Goal: Task Accomplishment & Management: Manage account settings

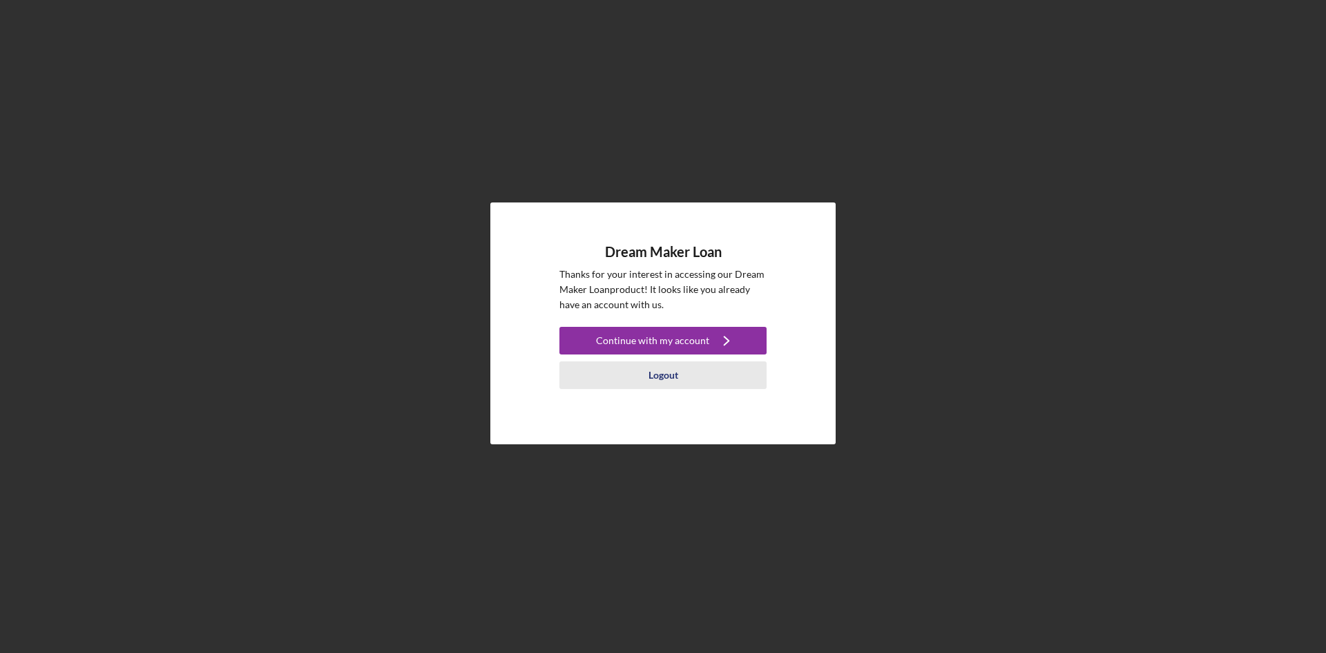
click at [666, 374] on div "Logout" at bounding box center [664, 375] width 30 height 28
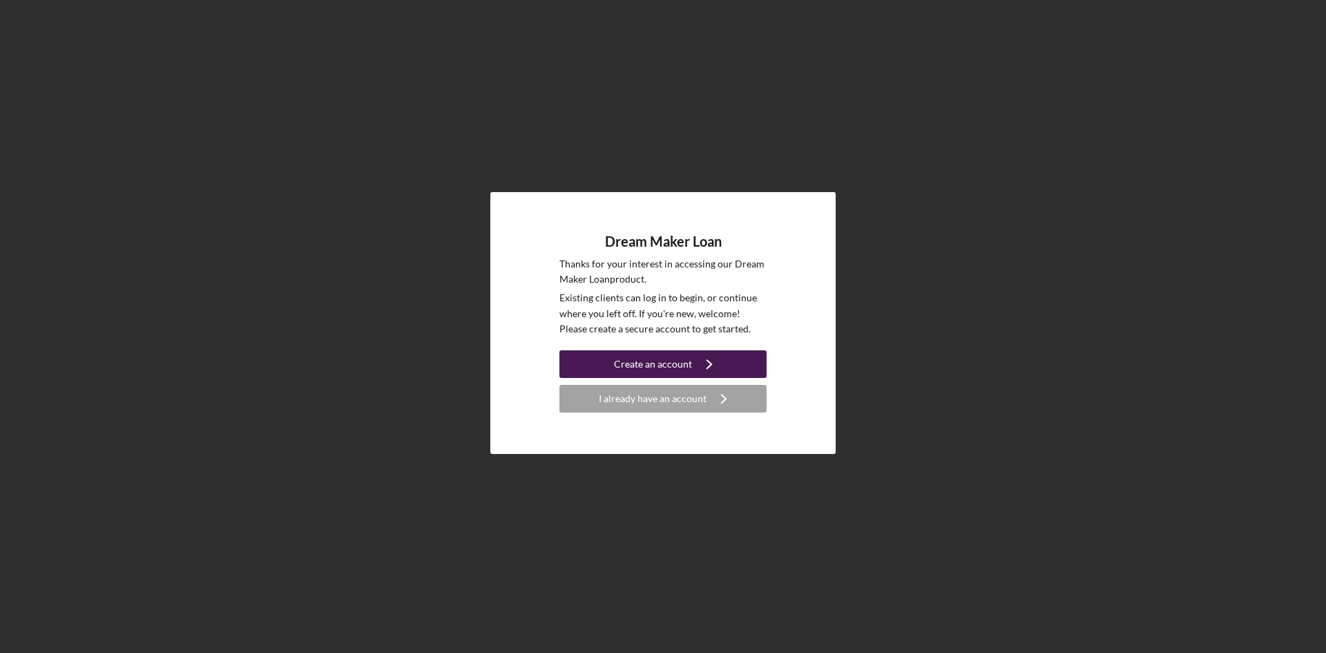
click at [680, 362] on div "Create an account" at bounding box center [653, 364] width 78 height 28
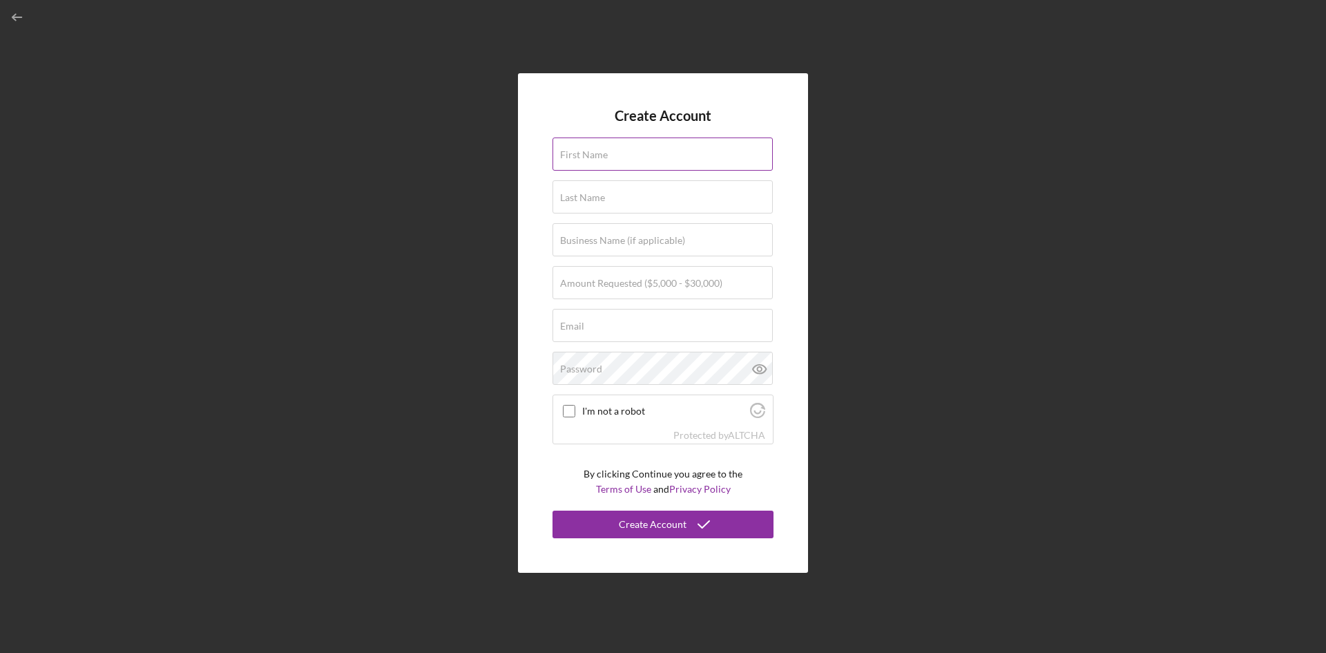
click at [618, 151] on div "First Name" at bounding box center [663, 154] width 221 height 35
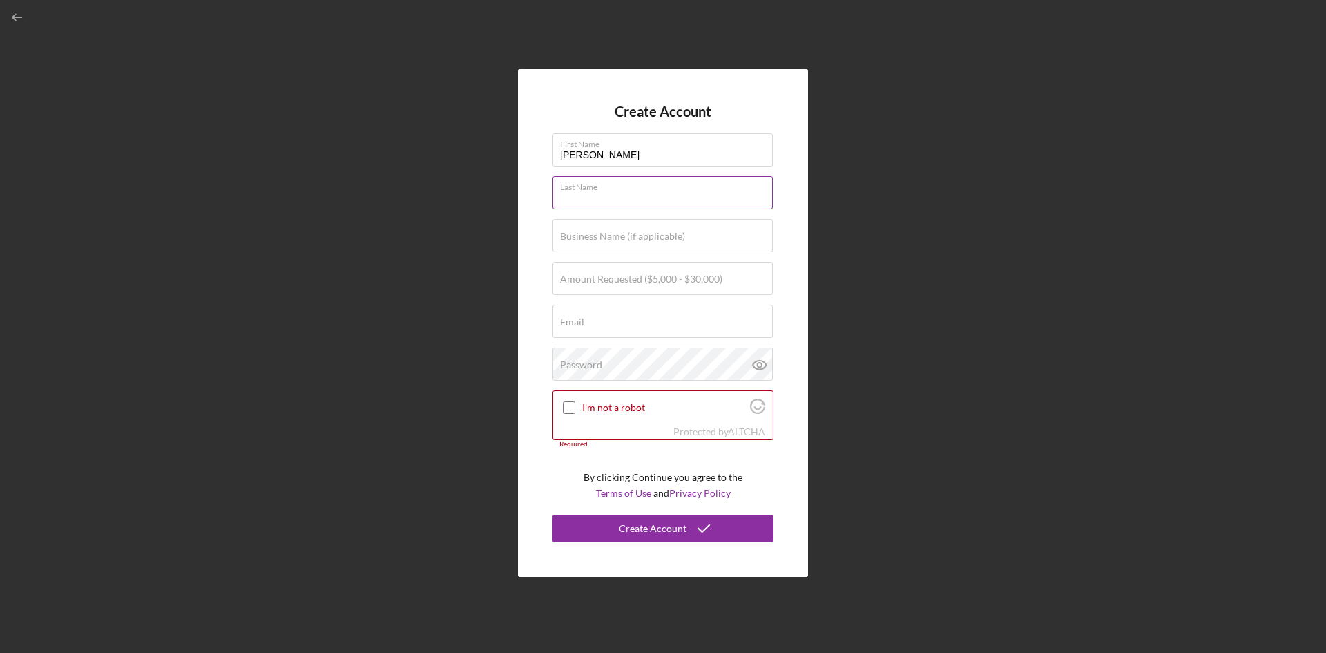
click at [612, 189] on div "Last Name Required" at bounding box center [663, 193] width 221 height 35
click at [621, 153] on input "[PERSON_NAME]" at bounding box center [663, 149] width 220 height 33
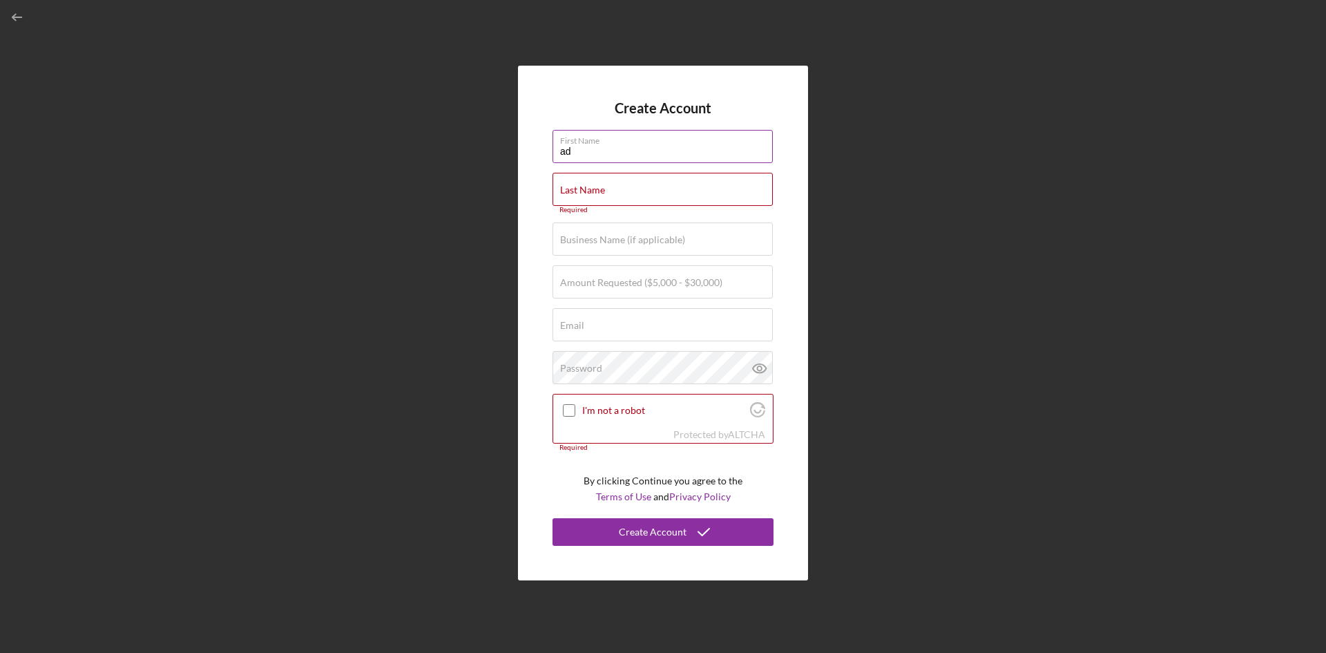
type input "a"
type input "[PERSON_NAME]"
click at [603, 178] on div "Last Name Required" at bounding box center [663, 193] width 221 height 41
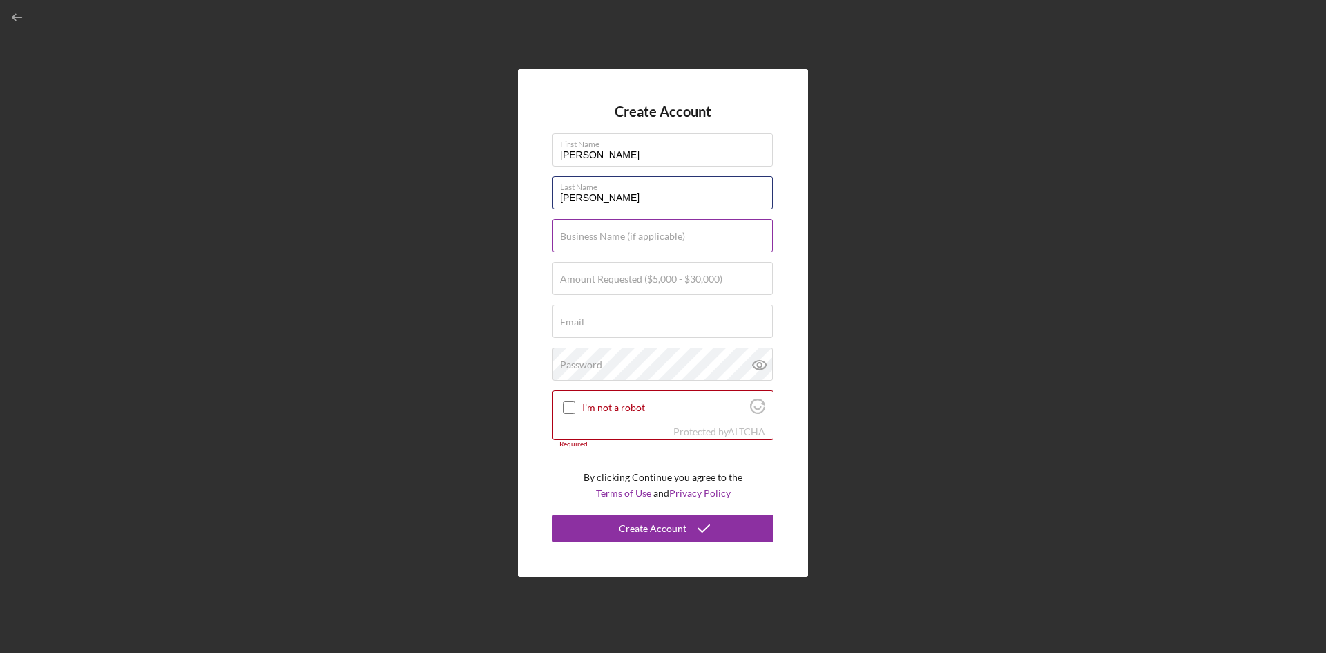
type input "[PERSON_NAME]"
click at [632, 235] on label "Business Name (if applicable)" at bounding box center [622, 236] width 125 height 11
click at [632, 235] on input "Business Name (if applicable)" at bounding box center [663, 235] width 220 height 33
click at [600, 242] on input "Business Name (if applicable)" at bounding box center [663, 235] width 220 height 33
paste input "NAHI'S CAKES LLC"
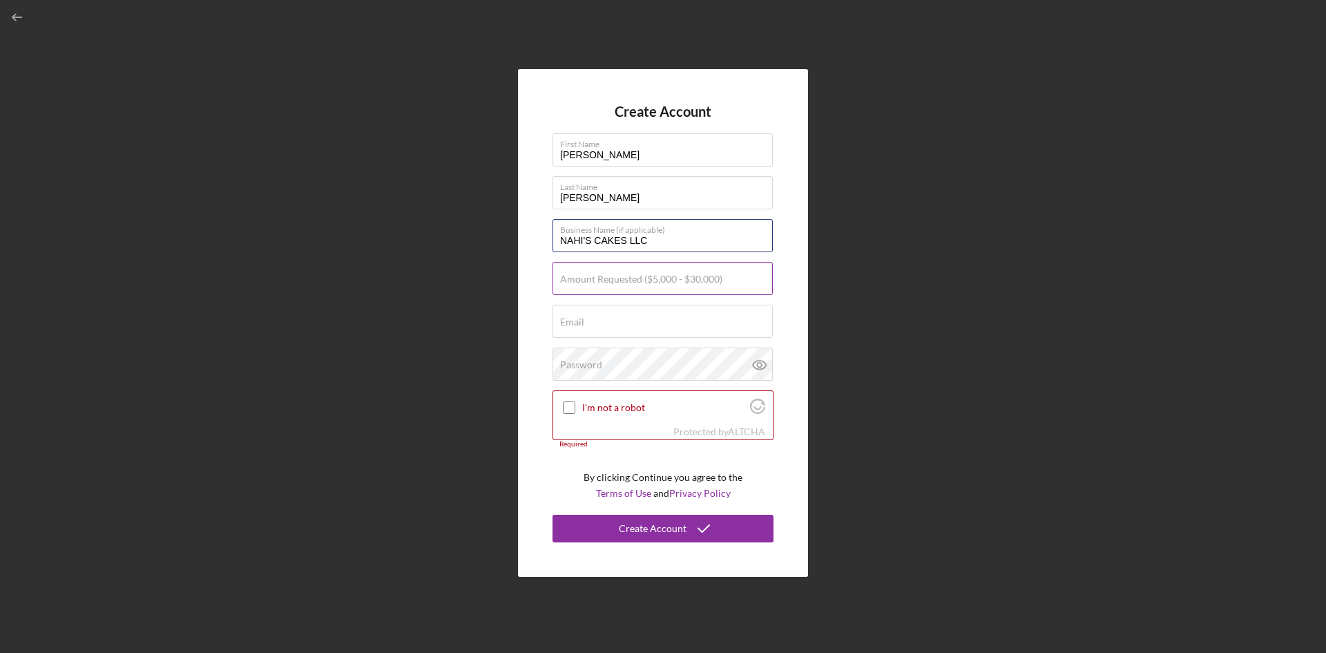
type input "NAHI'S CAKES LLC"
click at [678, 284] on label "Amount Requested ($5,000 - $30,000)" at bounding box center [641, 279] width 162 height 11
click at [678, 284] on input "Amount Requested ($5,000 - $30,000)" at bounding box center [663, 278] width 220 height 33
type input "$30,000"
click at [681, 312] on div "Email Required" at bounding box center [663, 322] width 221 height 35
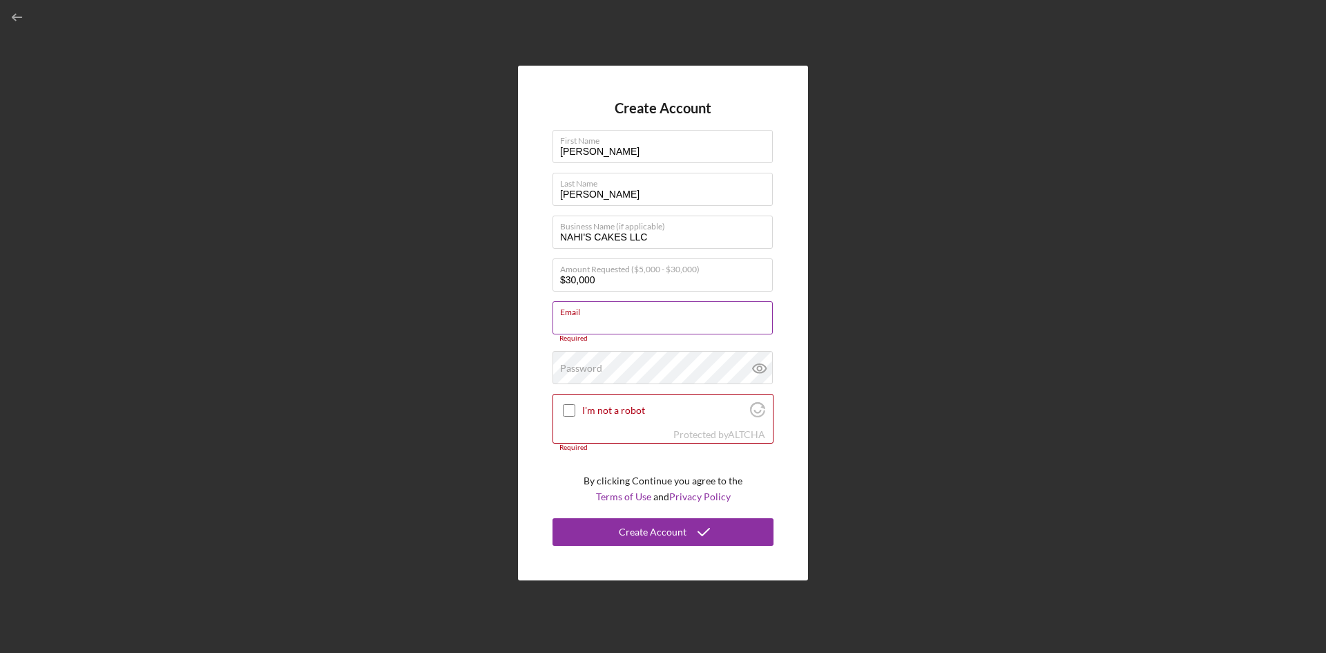
drag, startPoint x: 595, startPoint y: 301, endPoint x: 594, endPoint y: 310, distance: 9.0
click at [595, 301] on input "Email" at bounding box center [663, 317] width 220 height 33
click at [587, 316] on label "Email" at bounding box center [666, 309] width 213 height 15
click at [587, 316] on input "Email" at bounding box center [663, 317] width 220 height 33
paste input "NAHI'S CAKES LLC"
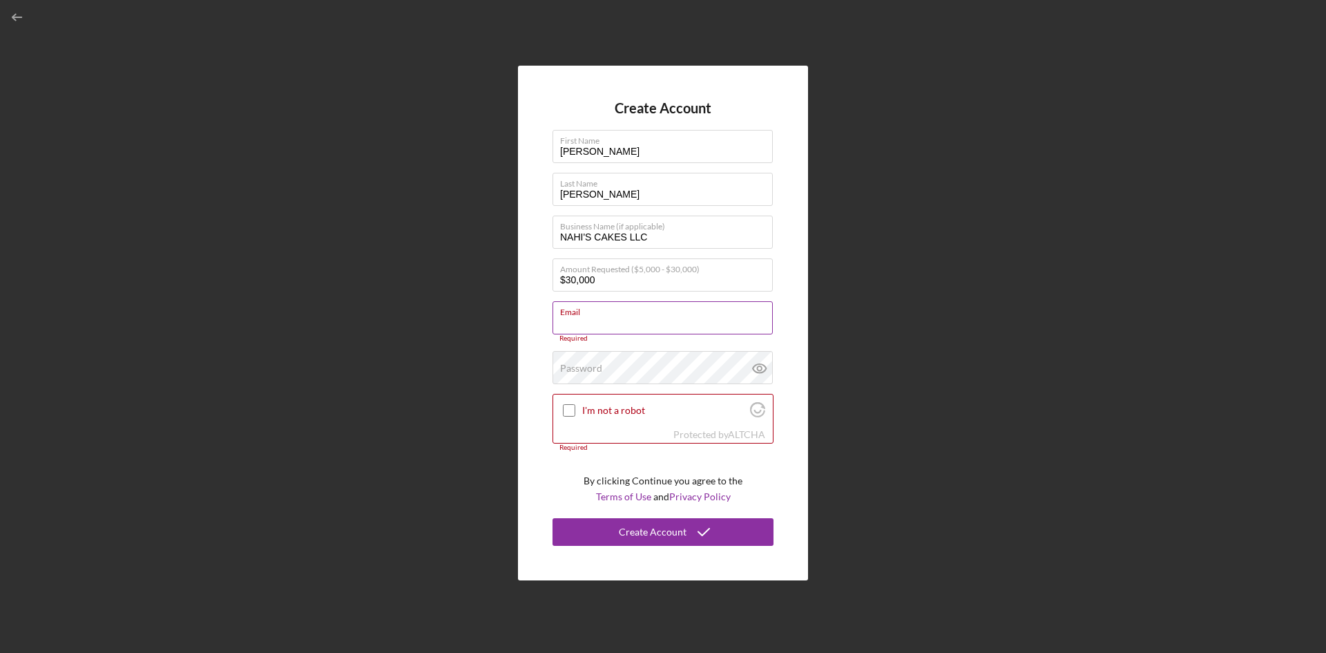
type input "NAHI'S CAKES LLC"
drag, startPoint x: 665, startPoint y: 324, endPoint x: 508, endPoint y: 327, distance: 156.9
click at [508, 327] on div "Create Account First Name [PERSON_NAME] Last Name [PERSON_NAME] Business Name (…" at bounding box center [663, 323] width 1313 height 646
type input "N"
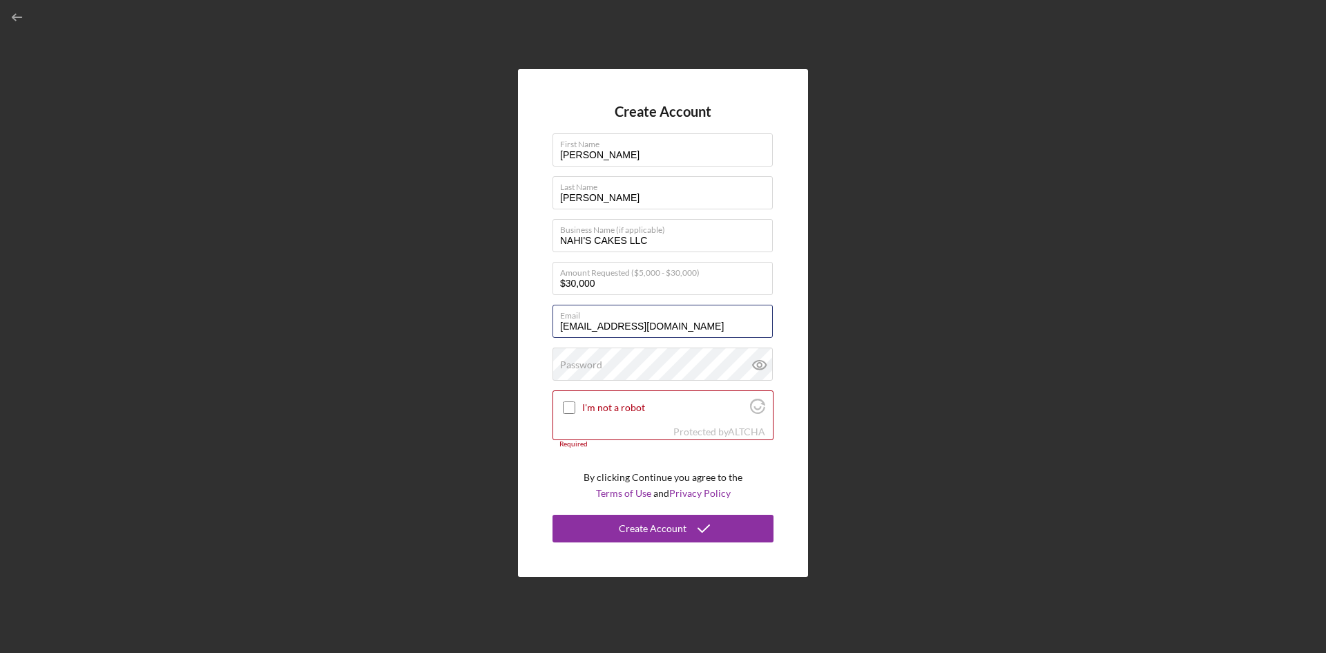
type input "[EMAIL_ADDRESS][DOMAIN_NAME]"
click at [592, 365] on label "Password" at bounding box center [581, 364] width 42 height 11
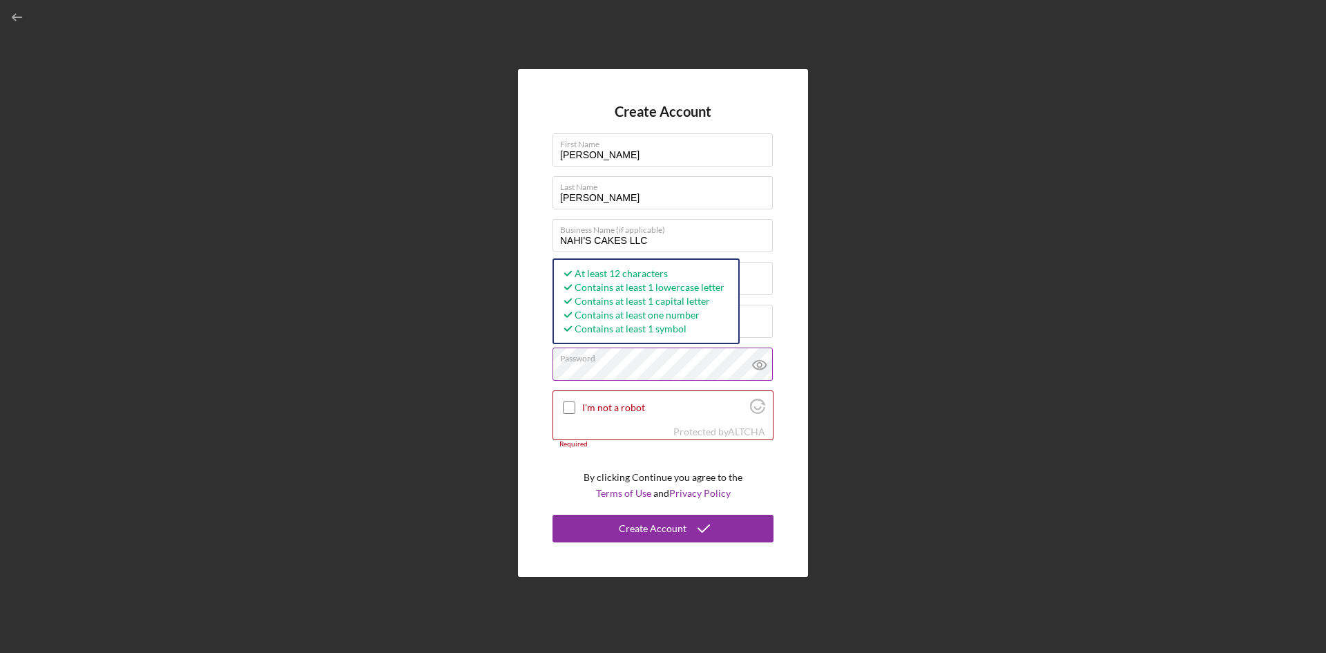
click at [759, 365] on icon at bounding box center [760, 364] width 35 height 35
click at [1239, 348] on div "Create Account First Name [PERSON_NAME] Last Name [PERSON_NAME] Business Name (…" at bounding box center [663, 323] width 1313 height 646
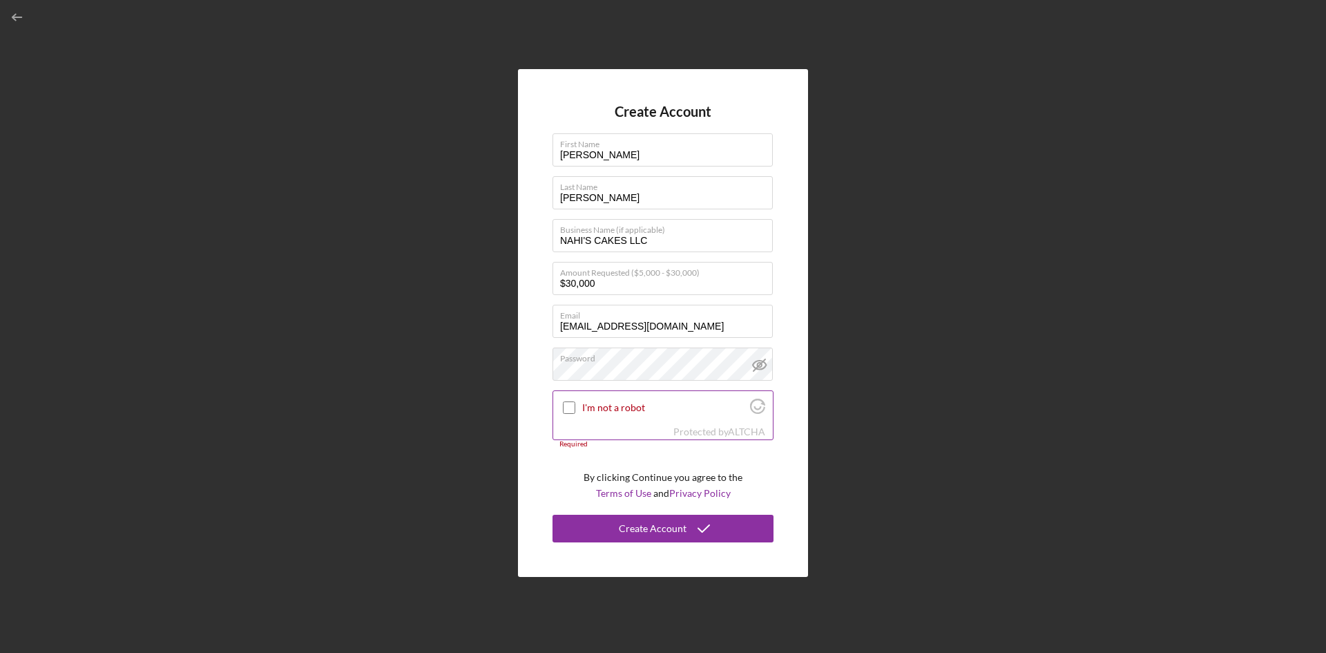
click at [571, 404] on input "I'm not a robot" at bounding box center [569, 407] width 12 height 12
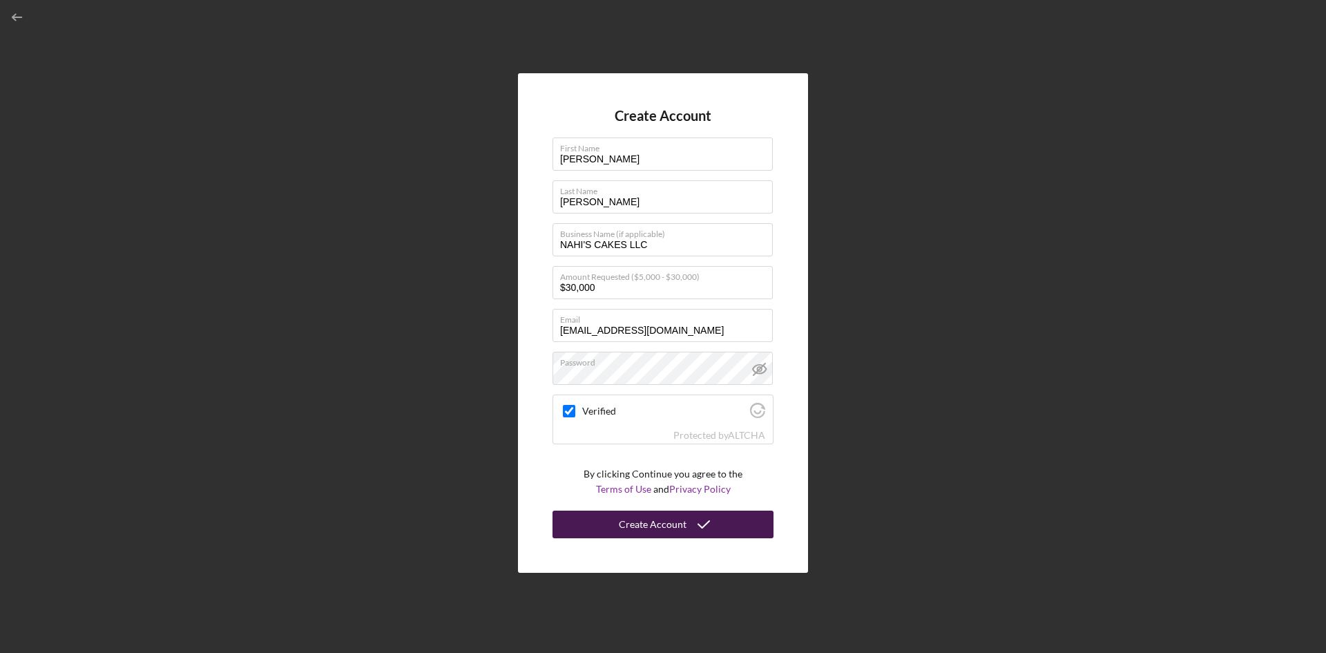
click at [692, 524] on icon "submit" at bounding box center [704, 524] width 35 height 35
click at [670, 526] on div "Create Account" at bounding box center [653, 525] width 68 height 28
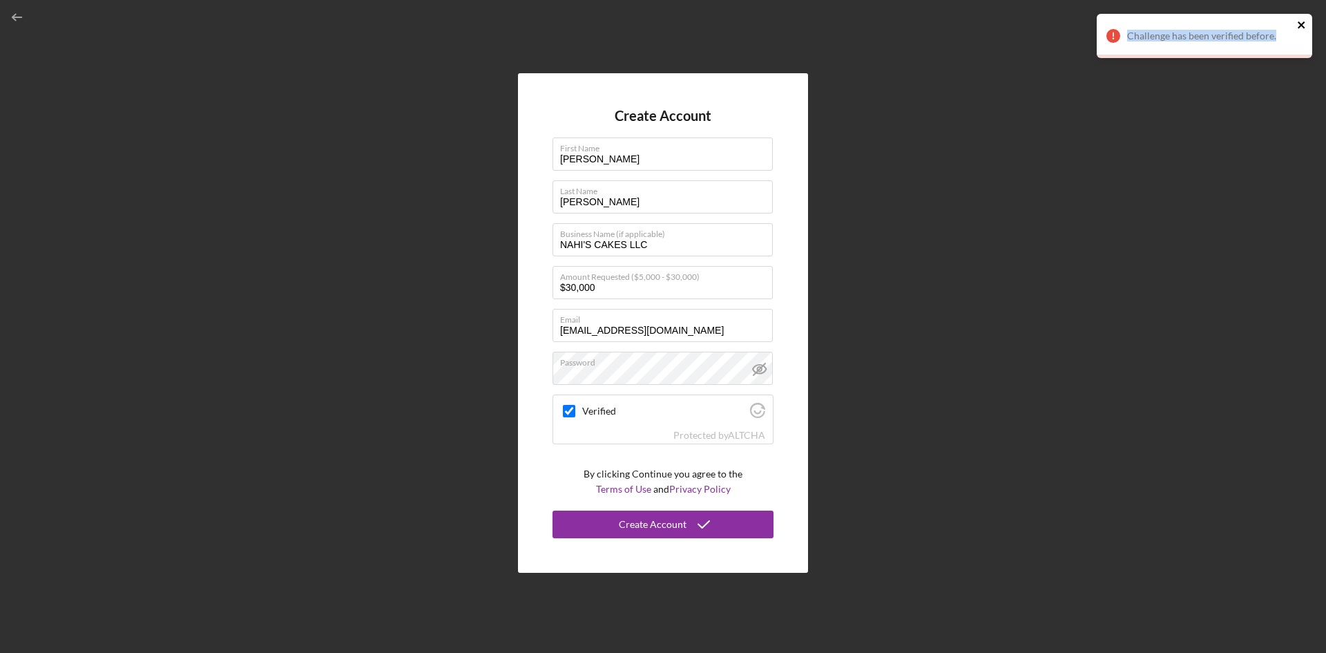
drag, startPoint x: 1125, startPoint y: 28, endPoint x: 1302, endPoint y: 28, distance: 176.2
click at [1302, 28] on div "Challenge has been verified before." at bounding box center [1205, 36] width 216 height 44
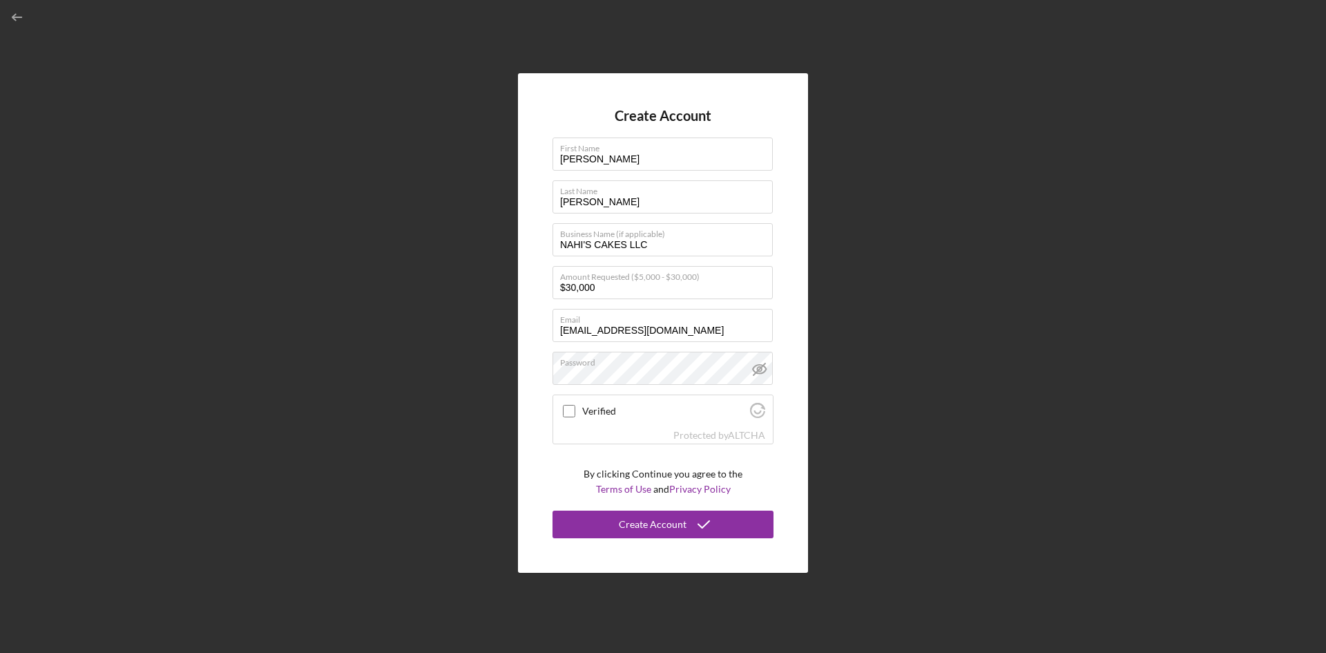
checkbox input "true"
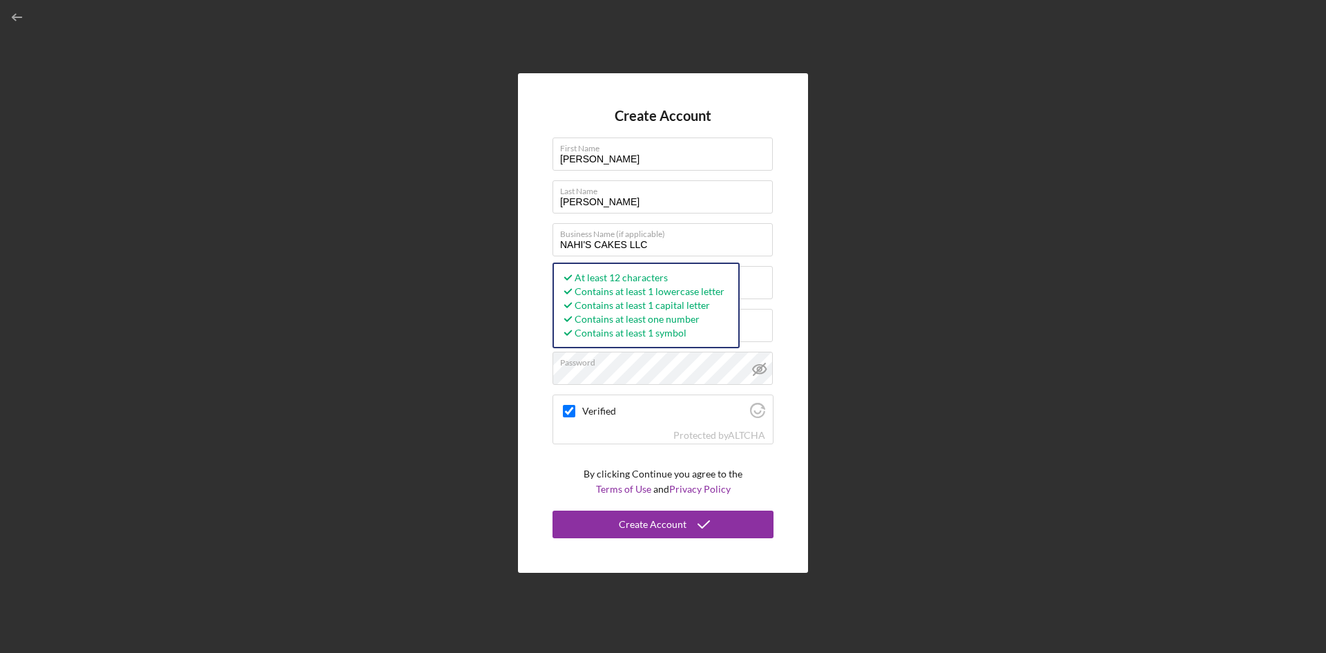
click at [798, 470] on div "Create Account First Name [PERSON_NAME] Last Name [PERSON_NAME] Business Name (…" at bounding box center [663, 323] width 290 height 500
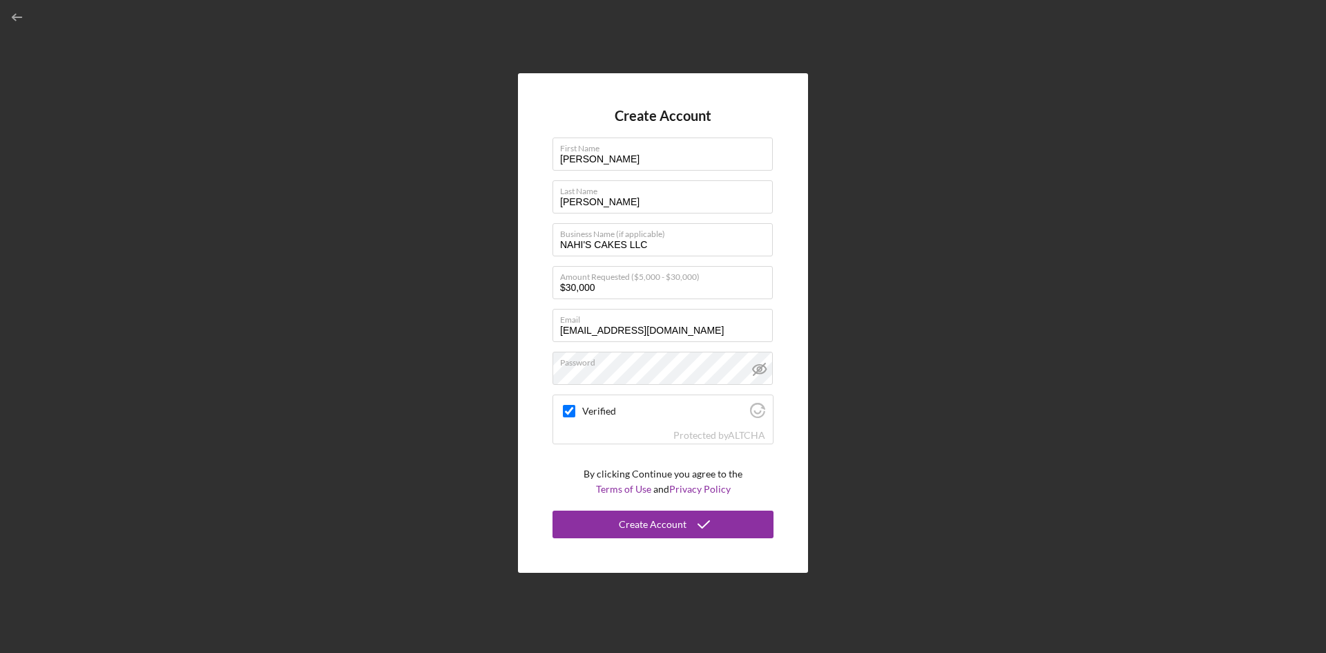
click at [846, 323] on div "Create Account First Name [PERSON_NAME] Last Name [PERSON_NAME] Business Name (…" at bounding box center [663, 323] width 1313 height 646
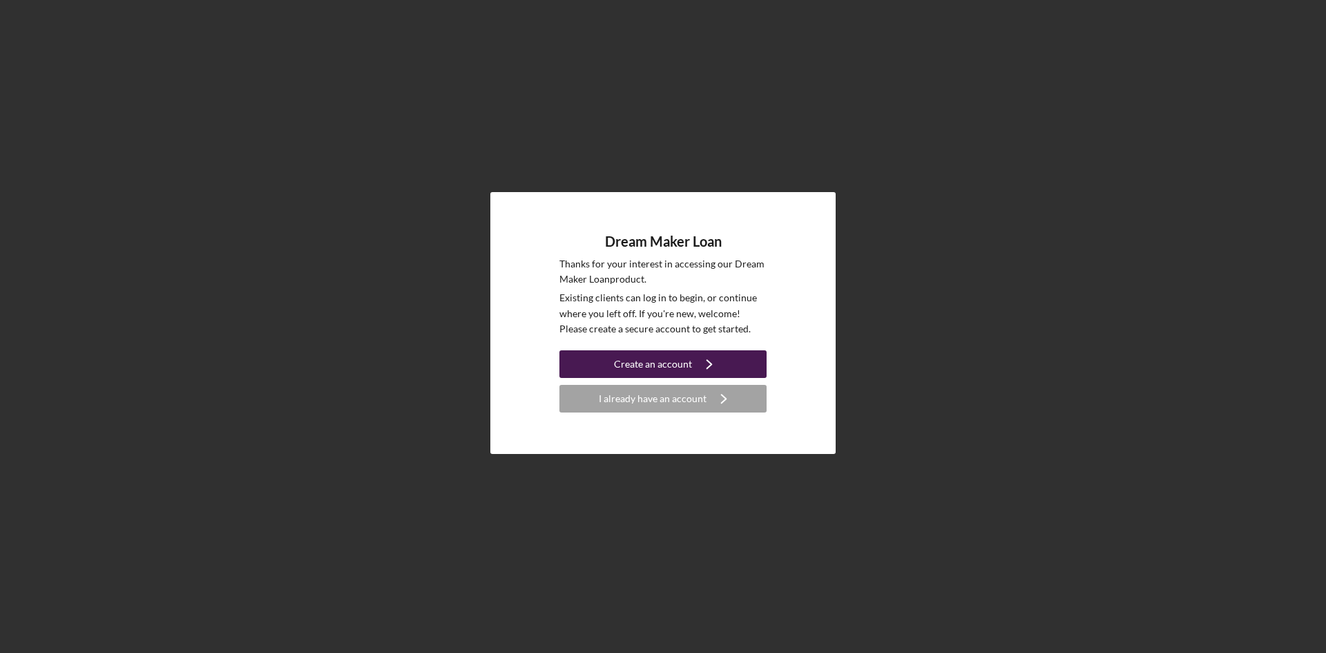
click at [689, 358] on div "Create an account" at bounding box center [653, 364] width 78 height 28
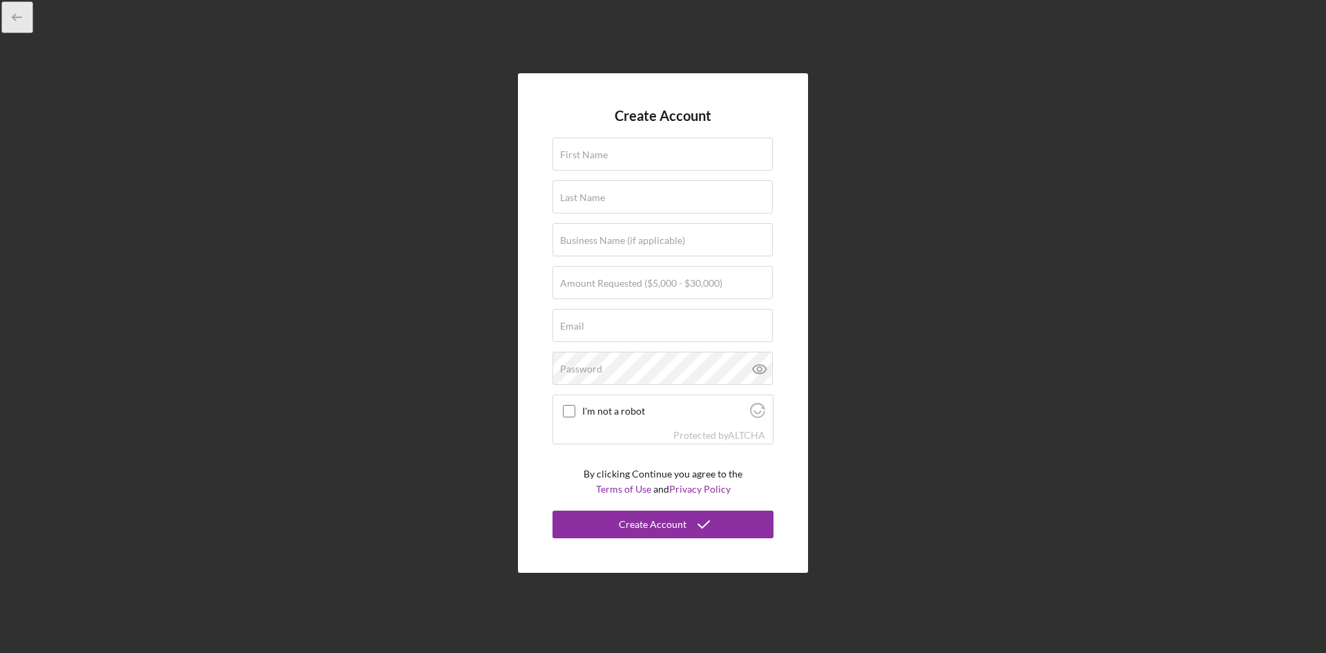
click at [17, 26] on icon "button" at bounding box center [17, 17] width 31 height 31
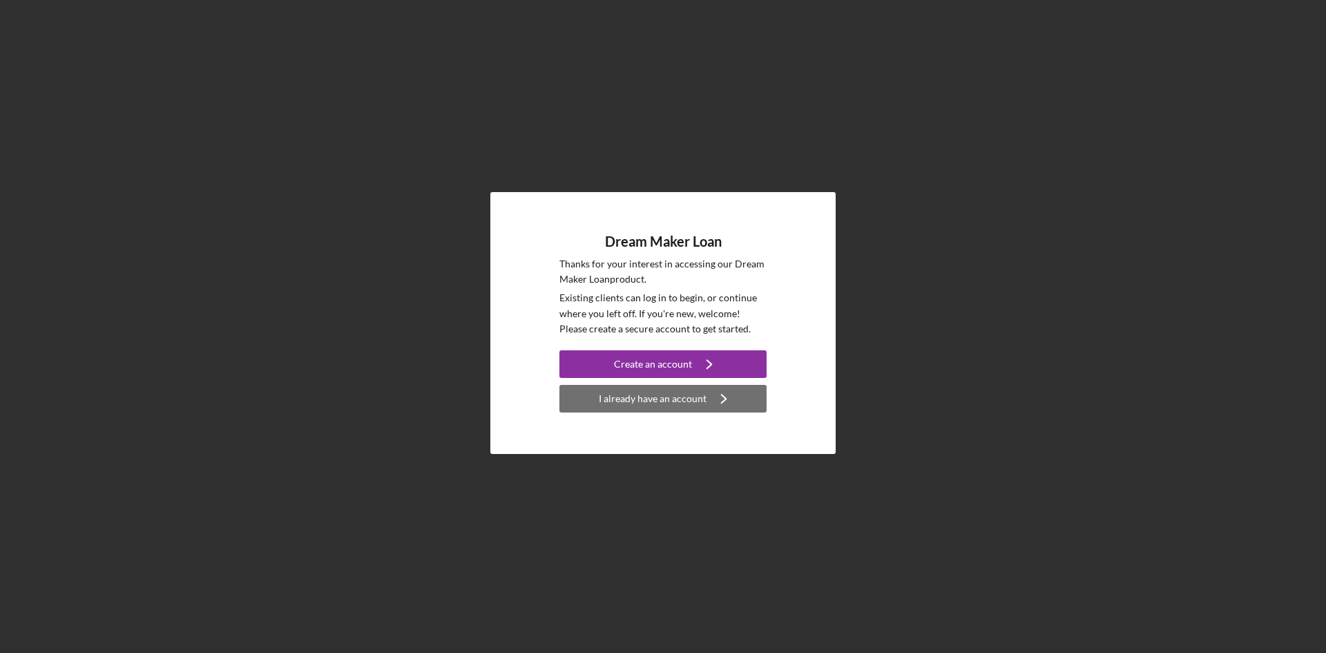
click at [667, 399] on div "I already have an account" at bounding box center [653, 399] width 108 height 28
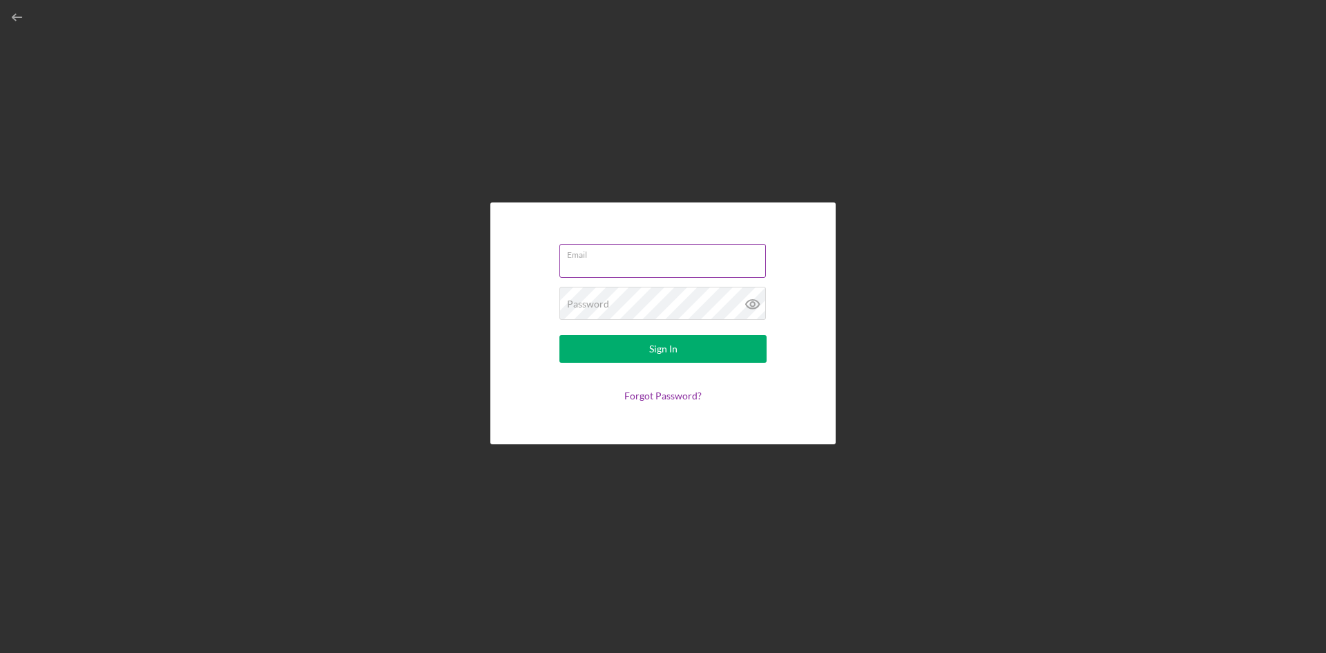
click at [616, 262] on input "Email" at bounding box center [663, 260] width 207 height 33
type input "[EMAIL_ADDRESS][DOMAIN_NAME]"
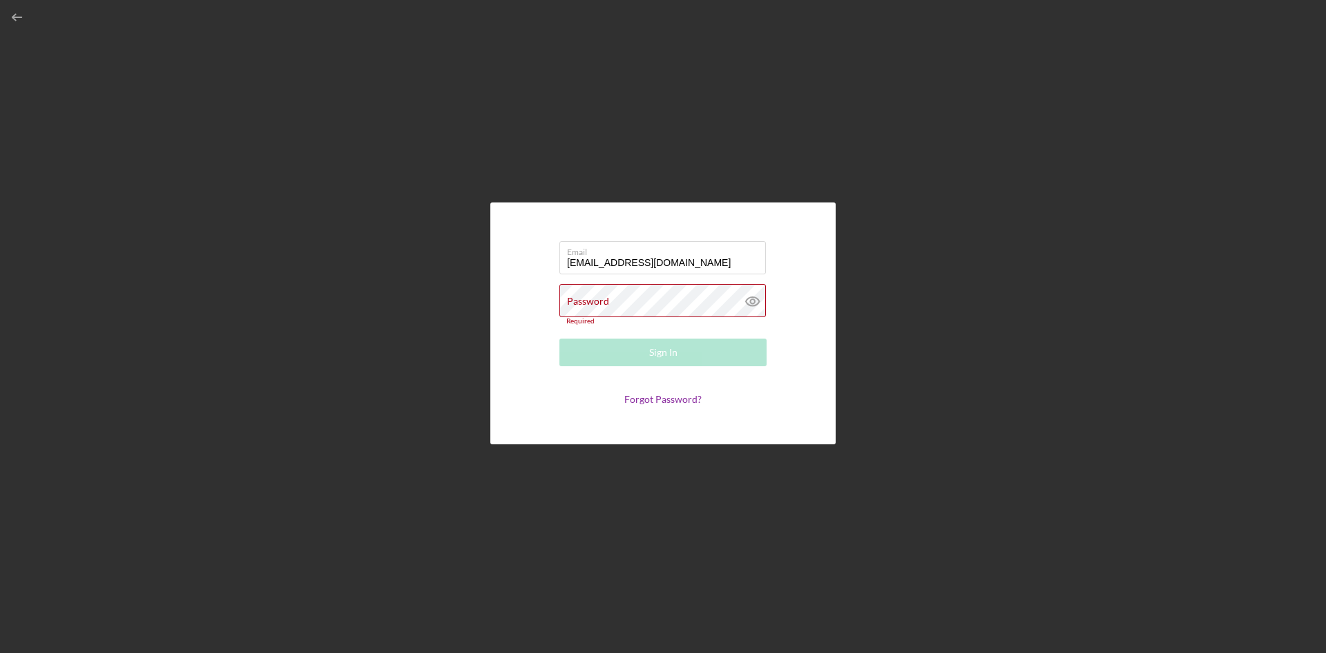
click at [797, 303] on form "Email [EMAIL_ADDRESS][DOMAIN_NAME] Password Required Sign In Forgot Password?" at bounding box center [663, 323] width 276 height 173
click at [671, 401] on link "Forgot Password?" at bounding box center [663, 399] width 77 height 12
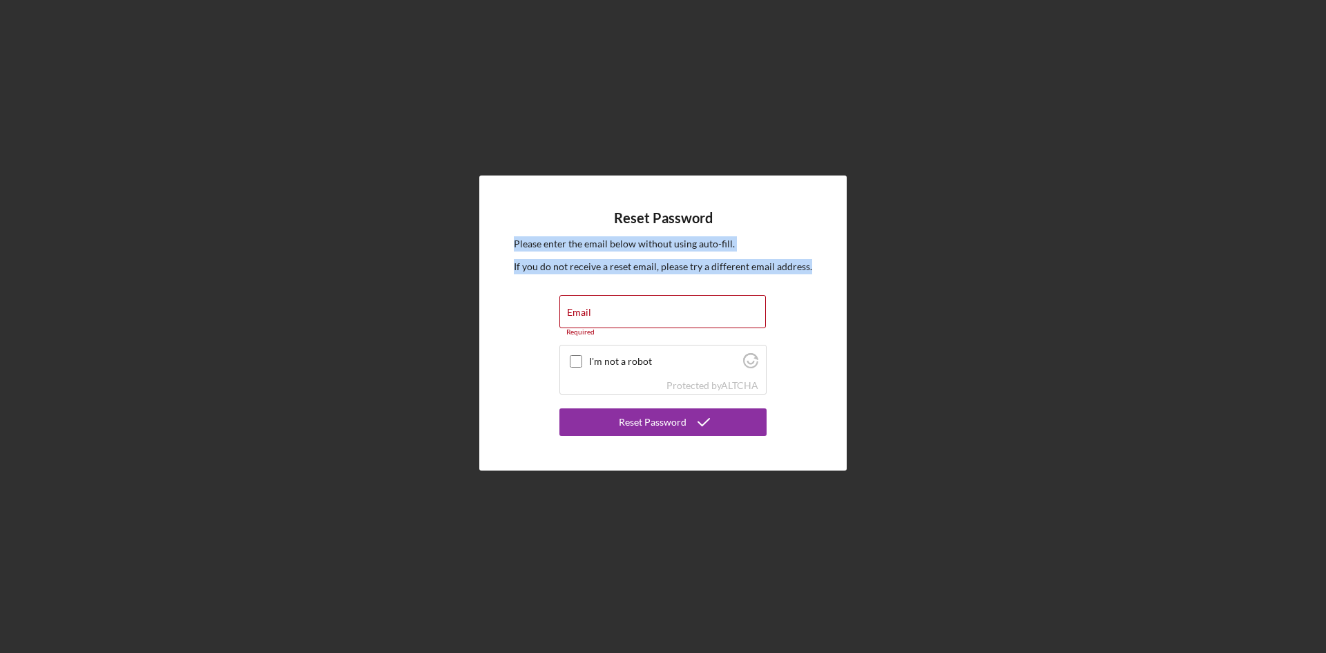
drag, startPoint x: 505, startPoint y: 245, endPoint x: 828, endPoint y: 274, distance: 324.7
click at [828, 274] on div "Reset Password Please enter the email below without using auto-fill. If you do …" at bounding box center [663, 322] width 368 height 294
copy div "Please enter the email below without using auto-fill. If you do not receive a r…"
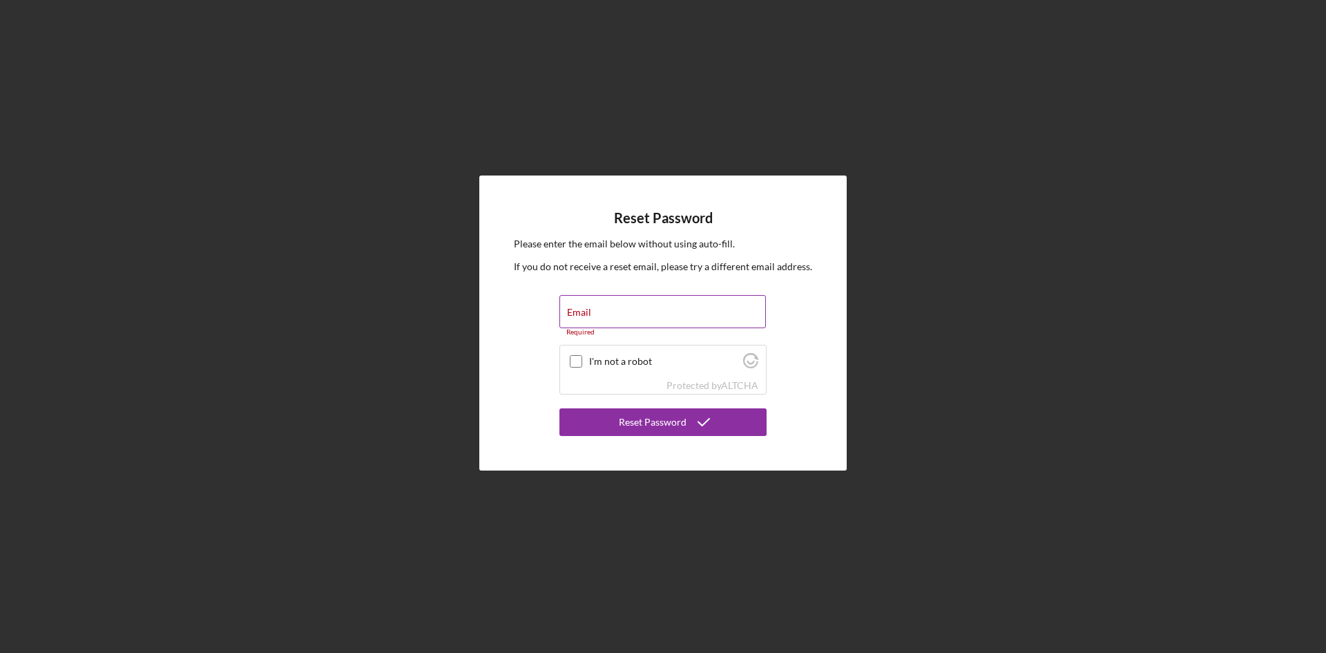
click at [587, 317] on label "Email" at bounding box center [579, 312] width 24 height 11
click at [587, 317] on input "Email" at bounding box center [663, 311] width 207 height 33
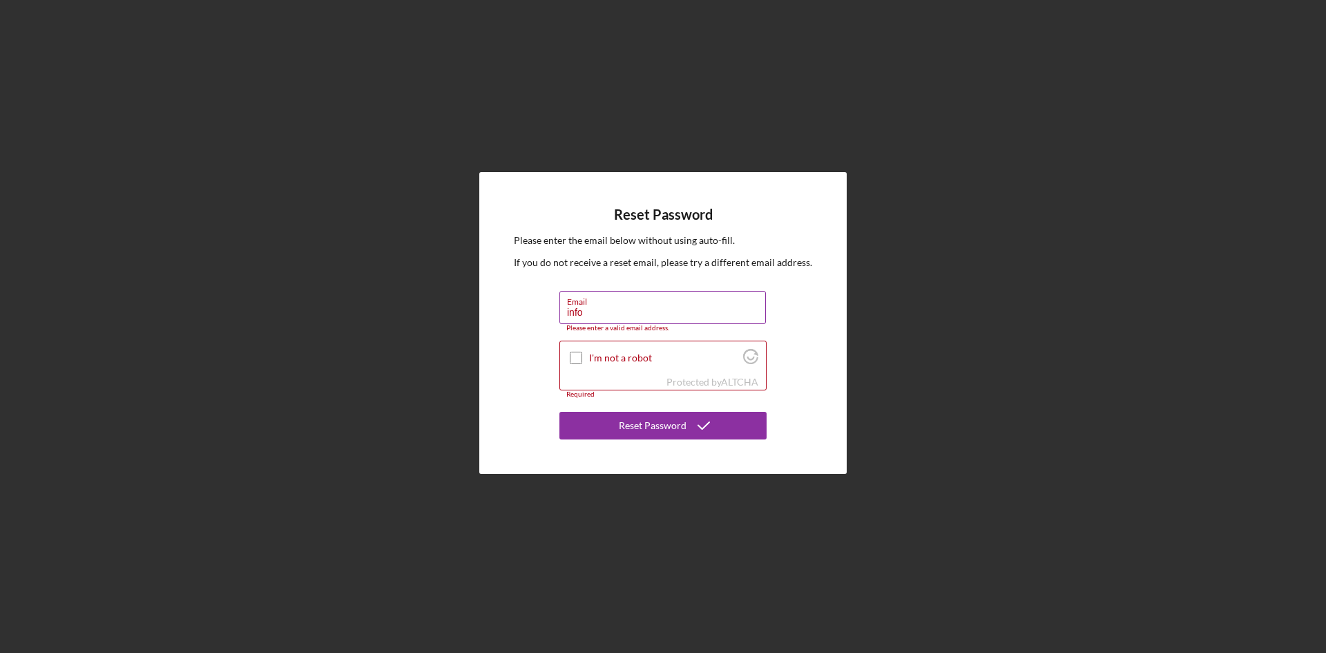
type input "[EMAIL_ADDRESS][DOMAIN_NAME]"
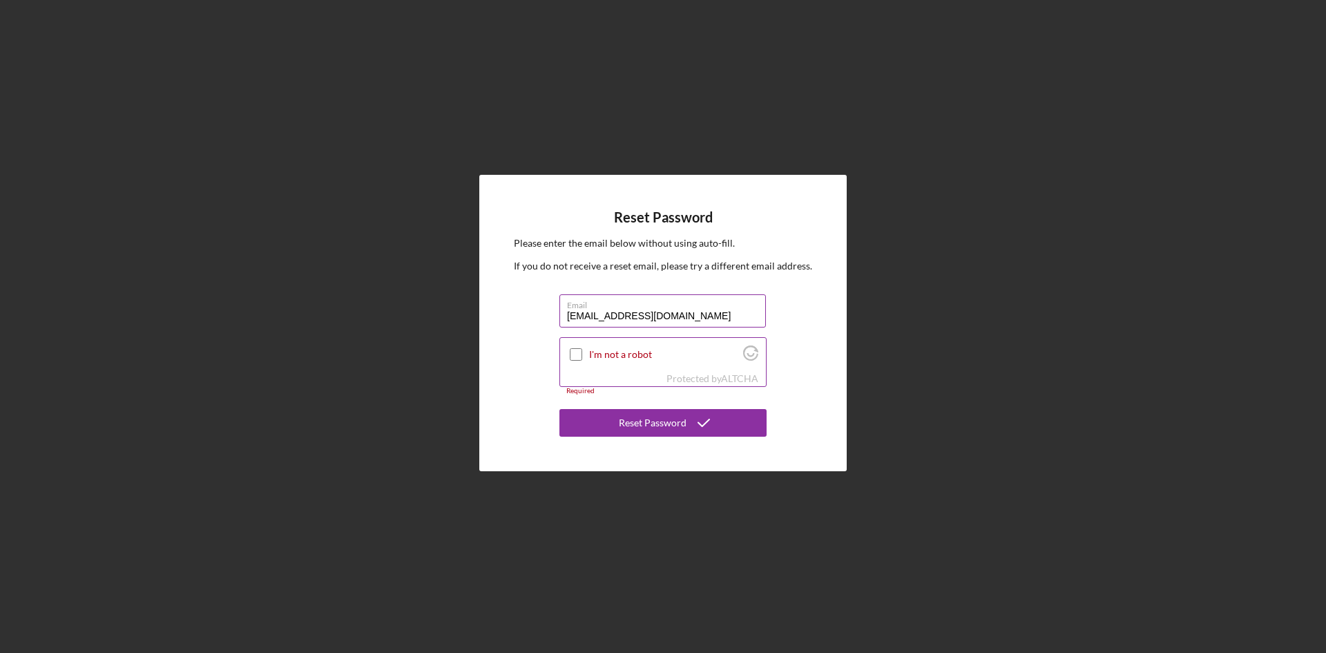
click at [577, 353] on input "I'm not a robot" at bounding box center [576, 354] width 12 height 12
checkbox input "true"
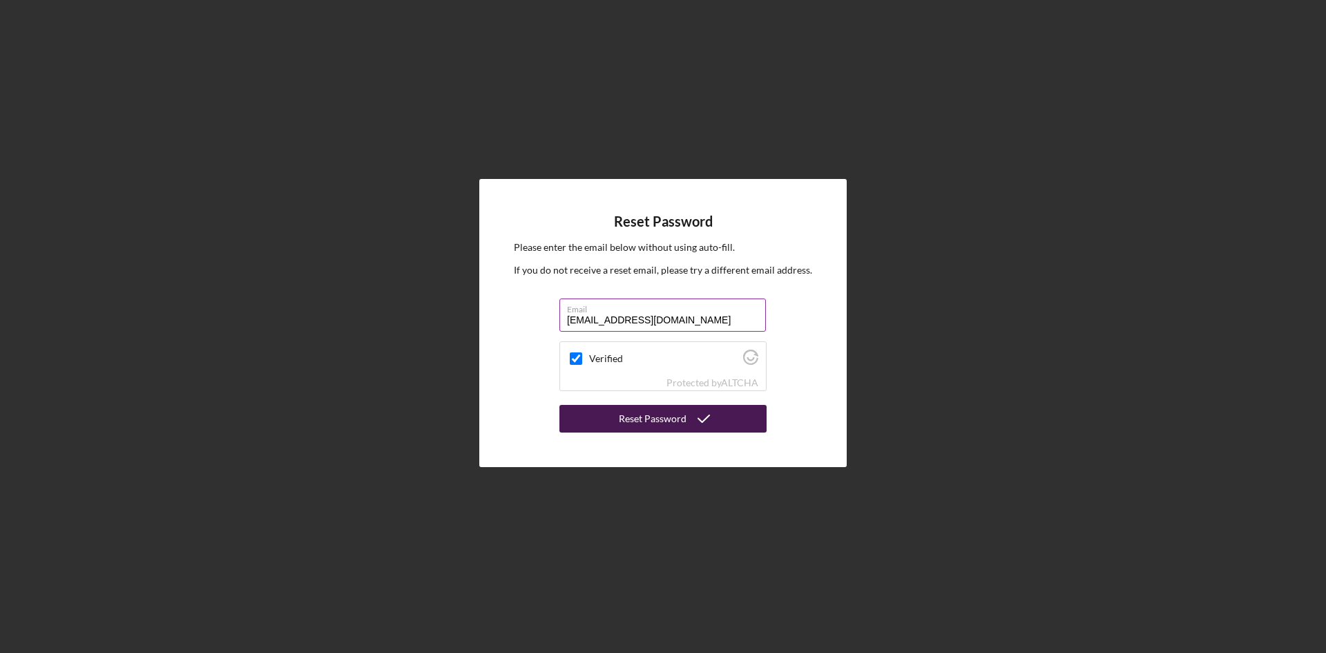
click at [660, 415] on div "Reset Password" at bounding box center [653, 419] width 68 height 28
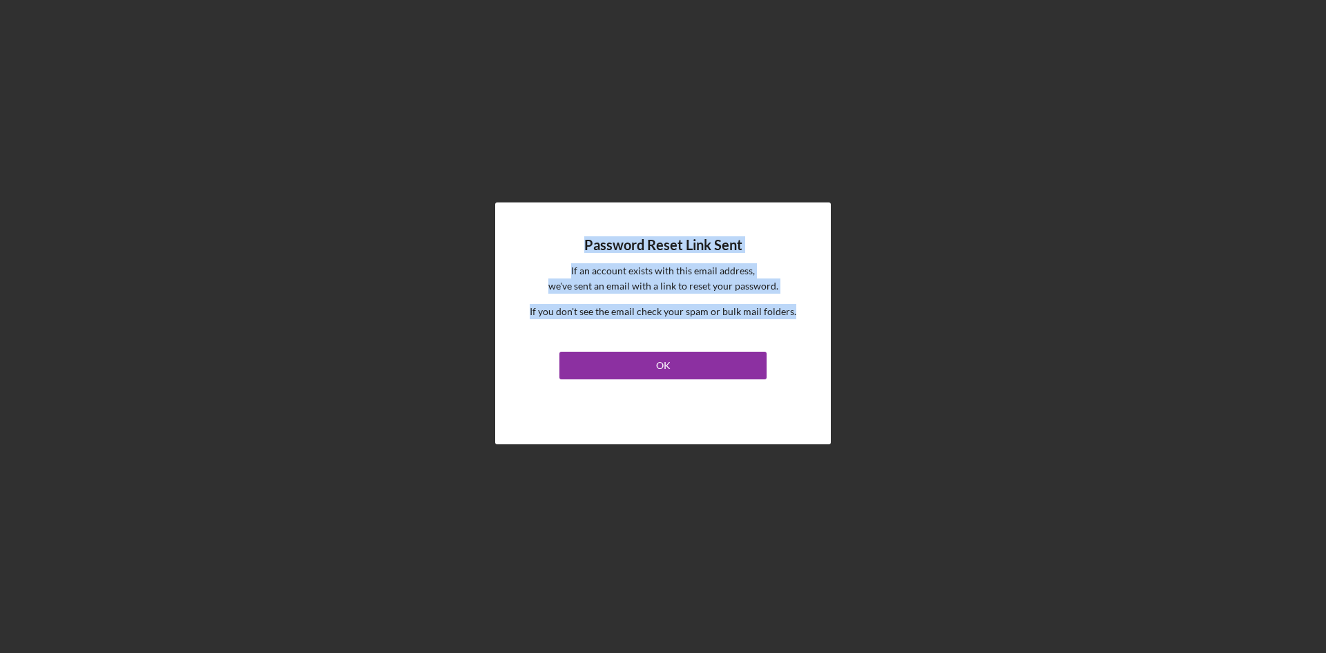
drag, startPoint x: 577, startPoint y: 238, endPoint x: 796, endPoint y: 335, distance: 239.7
click at [796, 335] on div "Password Reset Link Sent If an account exists with this email address, we've se…" at bounding box center [663, 323] width 336 height 242
copy div "Password Reset Link Sent If an account exists with this email address, we've se…"
click at [671, 361] on button "OK" at bounding box center [663, 366] width 207 height 28
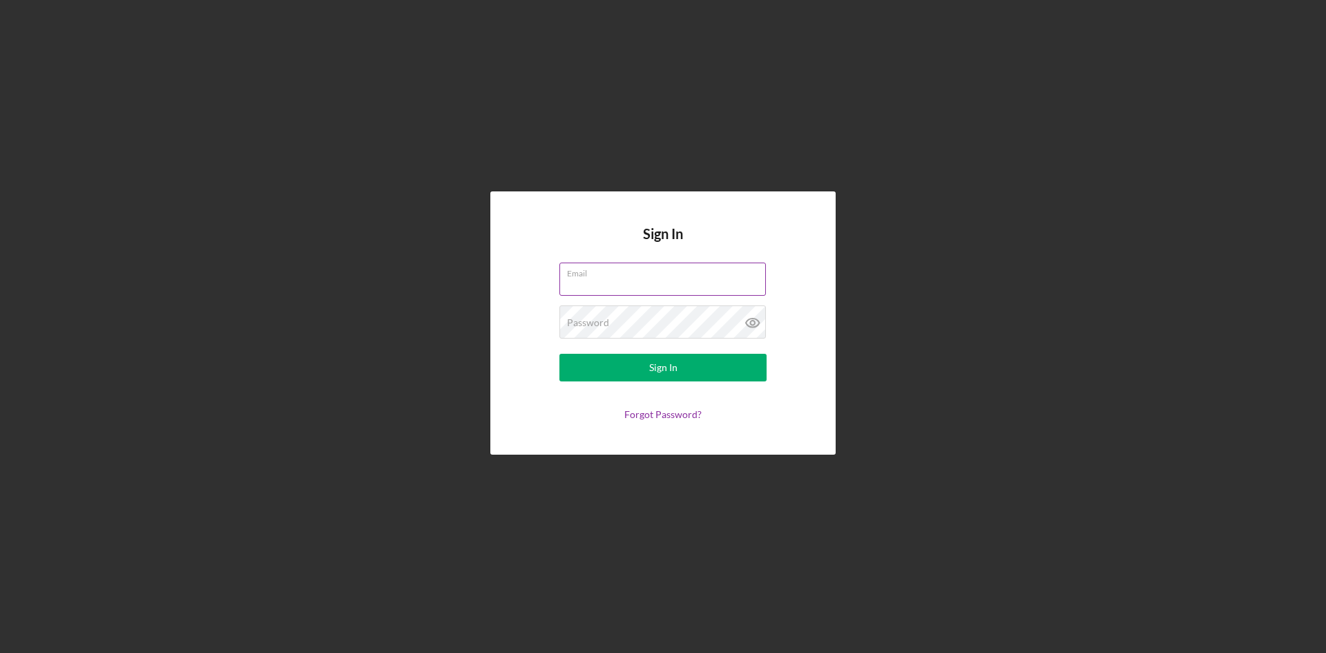
click at [644, 286] on input "Email" at bounding box center [663, 279] width 207 height 33
type input "n"
type input "[EMAIL_ADDRESS][DOMAIN_NAME]"
click at [754, 318] on icon at bounding box center [753, 322] width 35 height 35
click at [975, 546] on div "Sign In Email [EMAIL_ADDRESS][DOMAIN_NAME] Password Sign In Forgot Password?" at bounding box center [663, 323] width 1313 height 646
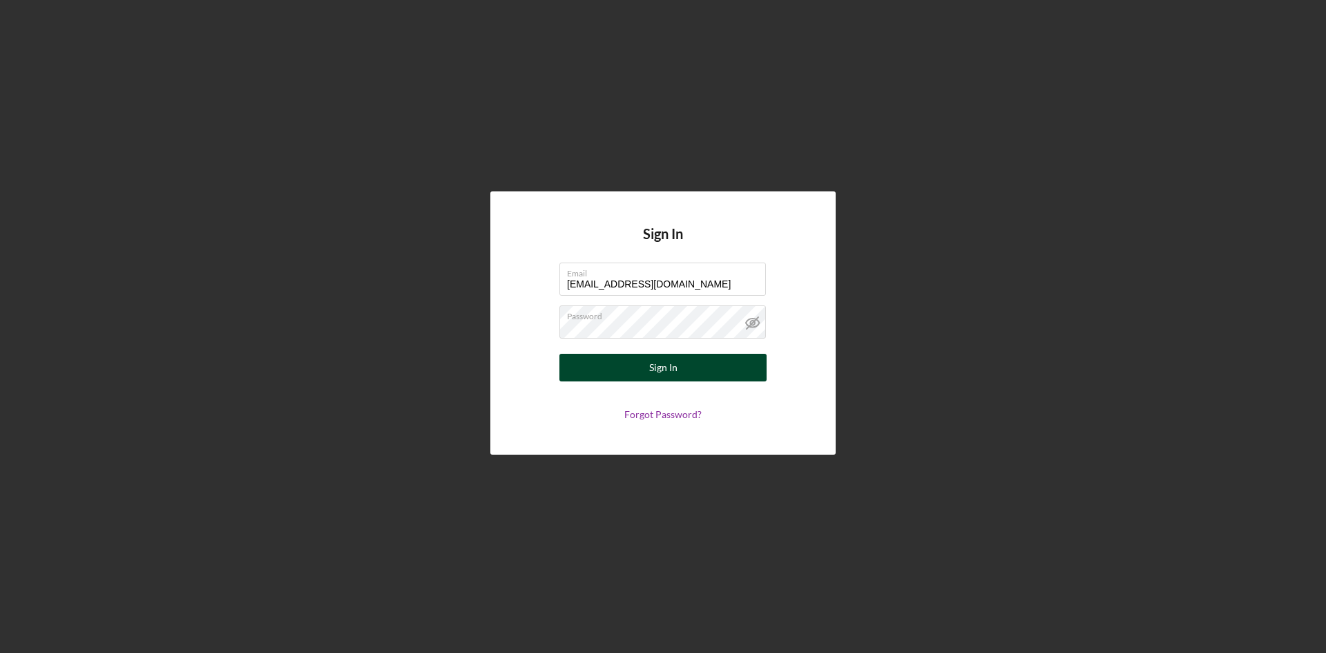
click at [657, 364] on div "Sign In" at bounding box center [663, 368] width 28 height 28
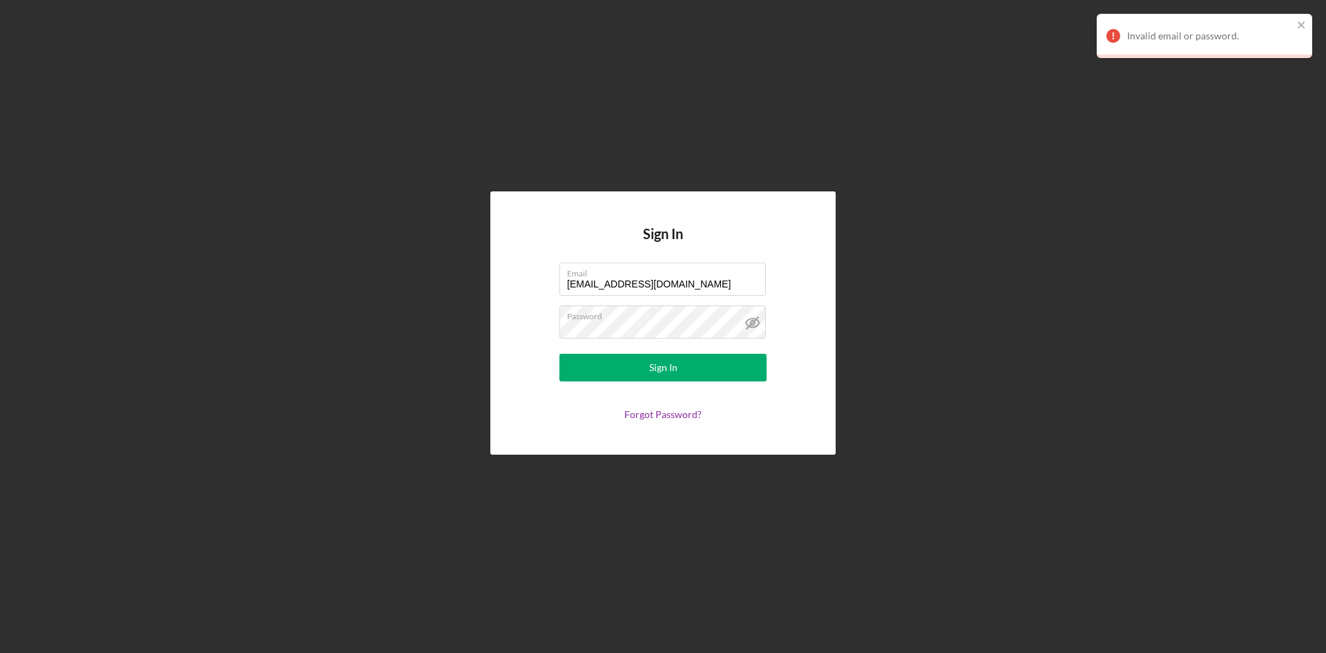
click at [980, 249] on div "Sign In Email [EMAIL_ADDRESS][DOMAIN_NAME] Password Sign In Forgot Password?" at bounding box center [663, 323] width 1313 height 646
click at [649, 368] on button "Sign In" at bounding box center [663, 368] width 207 height 28
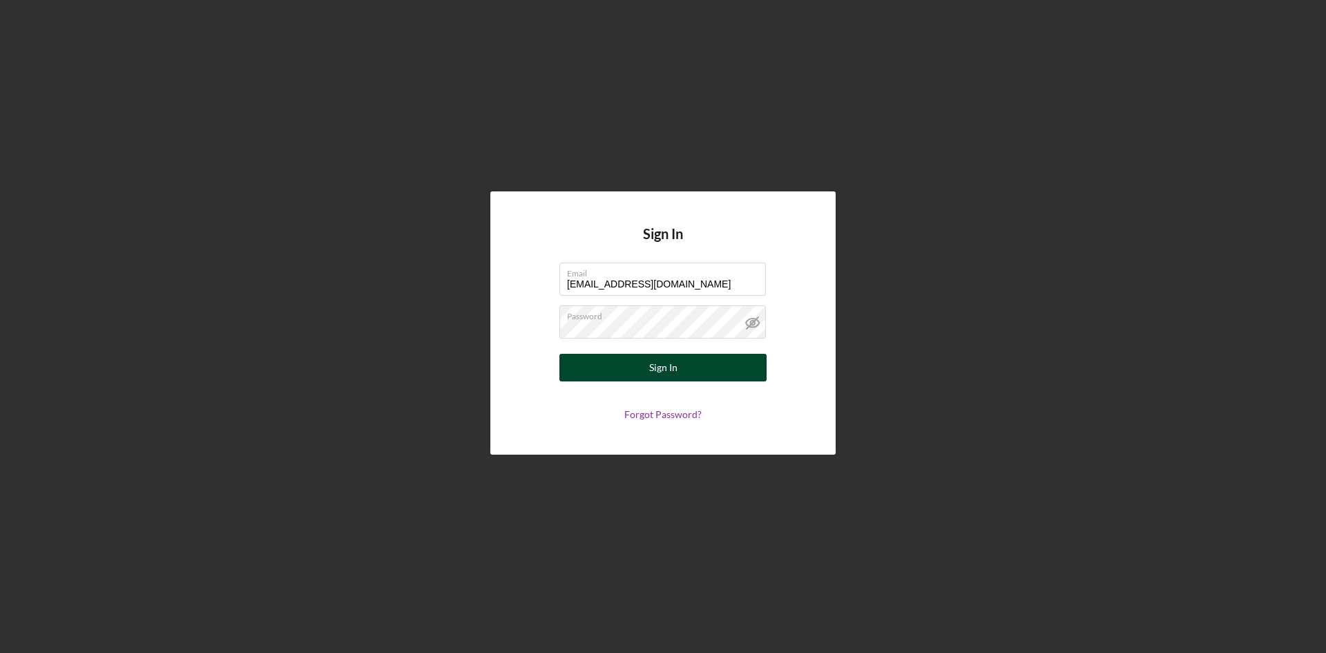
click at [596, 365] on button "Sign In" at bounding box center [663, 368] width 207 height 28
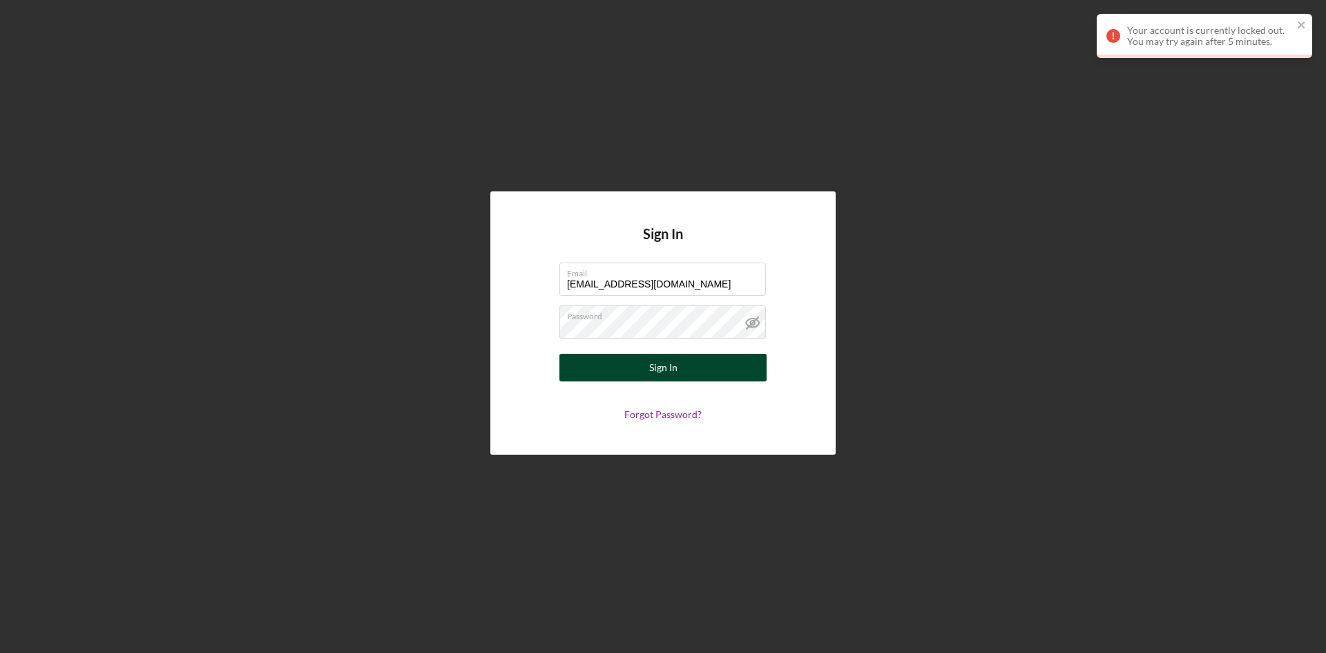
click at [585, 374] on button "Sign In" at bounding box center [663, 368] width 207 height 28
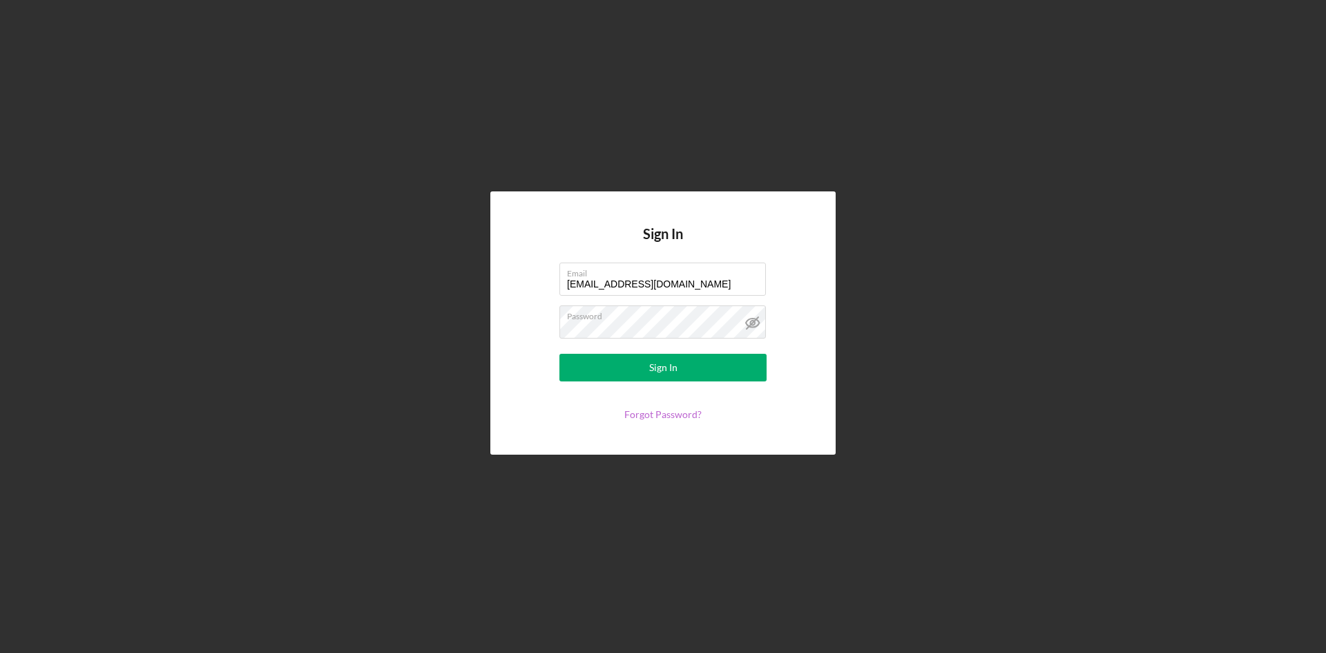
click at [663, 417] on link "Forgot Password?" at bounding box center [663, 414] width 77 height 12
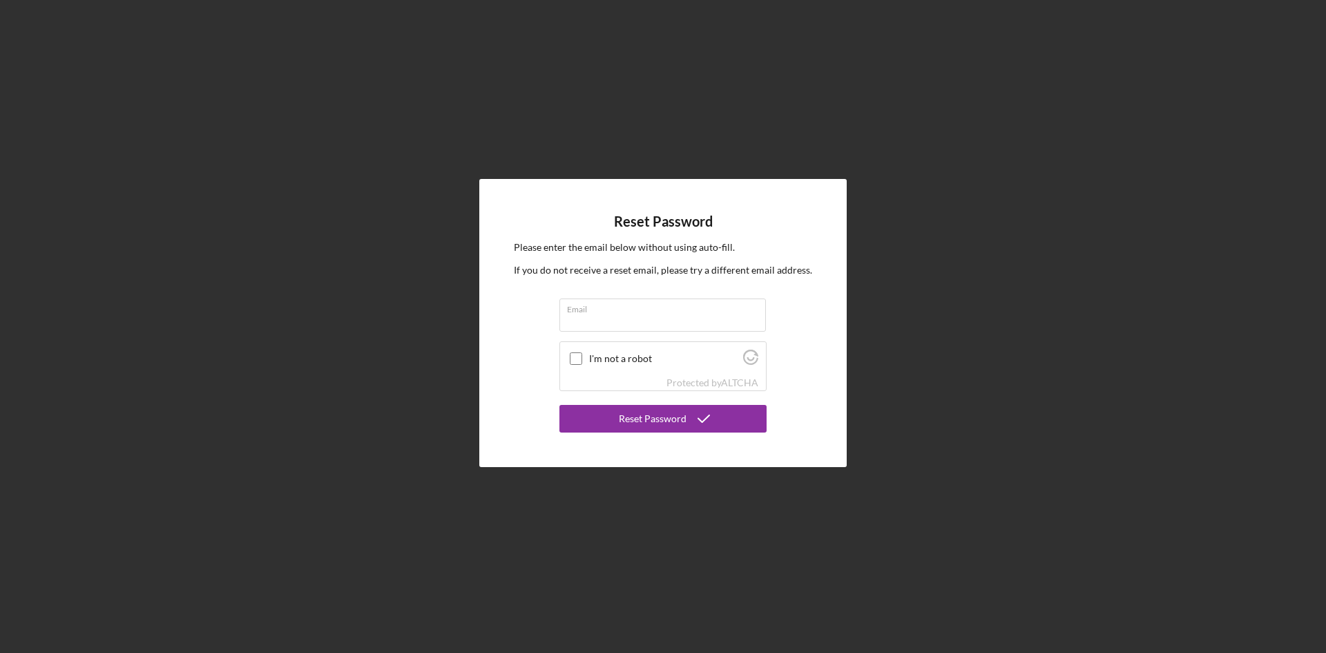
click at [1206, 314] on div "Reset Password Please enter the email below without using auto-fill. If you do …" at bounding box center [663, 323] width 1313 height 646
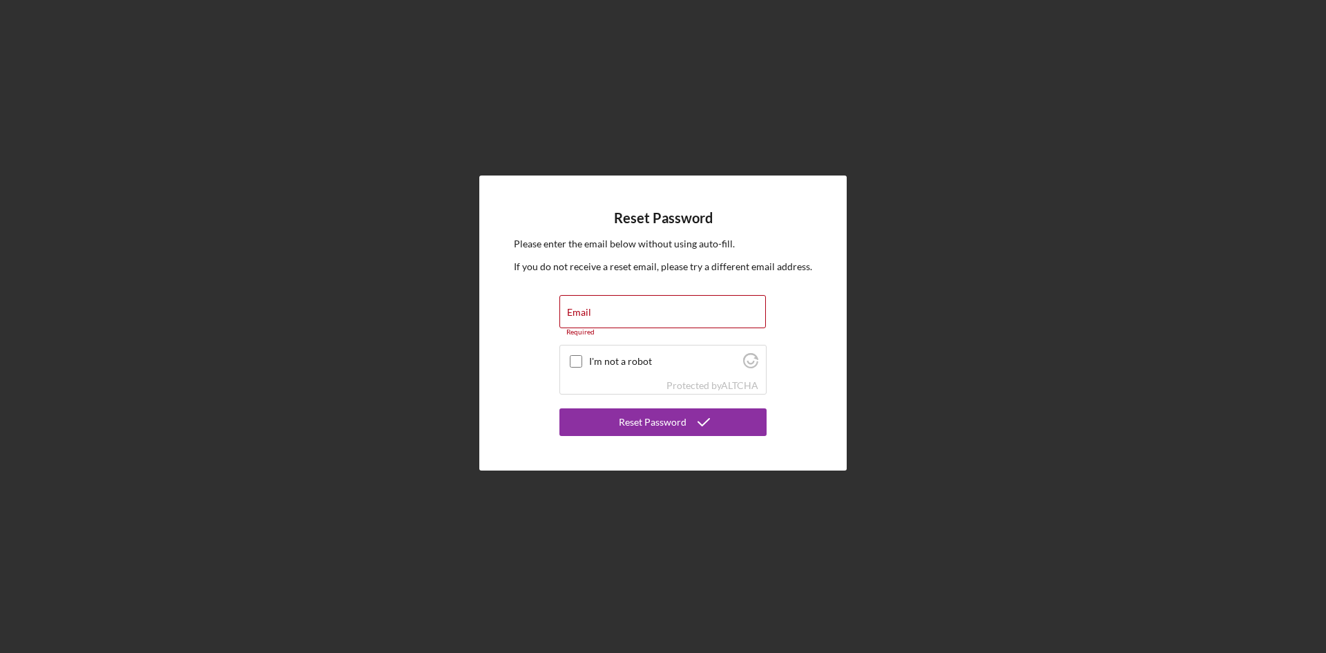
click at [734, 121] on div "Reset Password Please enter the email below without using auto-fill. If you do …" at bounding box center [663, 323] width 1313 height 646
click at [638, 426] on div "Reset Password" at bounding box center [653, 422] width 68 height 28
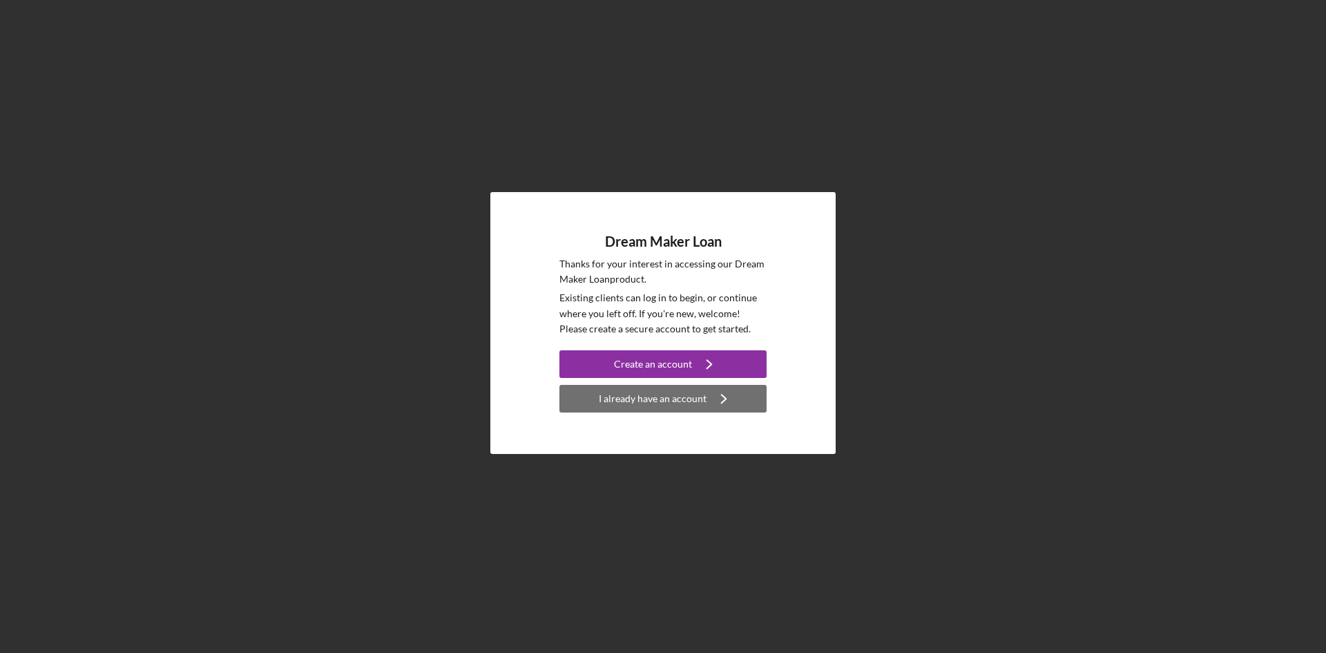
click at [665, 399] on div "I already have an account" at bounding box center [653, 399] width 108 height 28
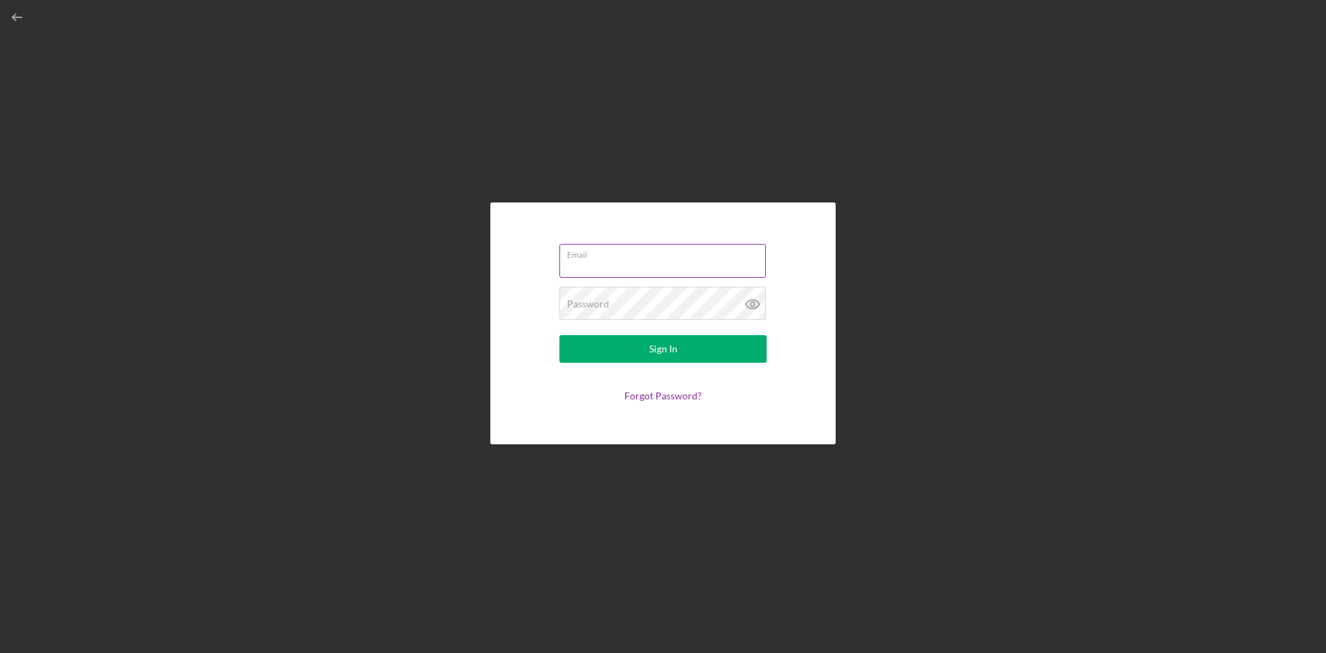
click at [610, 278] on div "Email" at bounding box center [663, 261] width 207 height 35
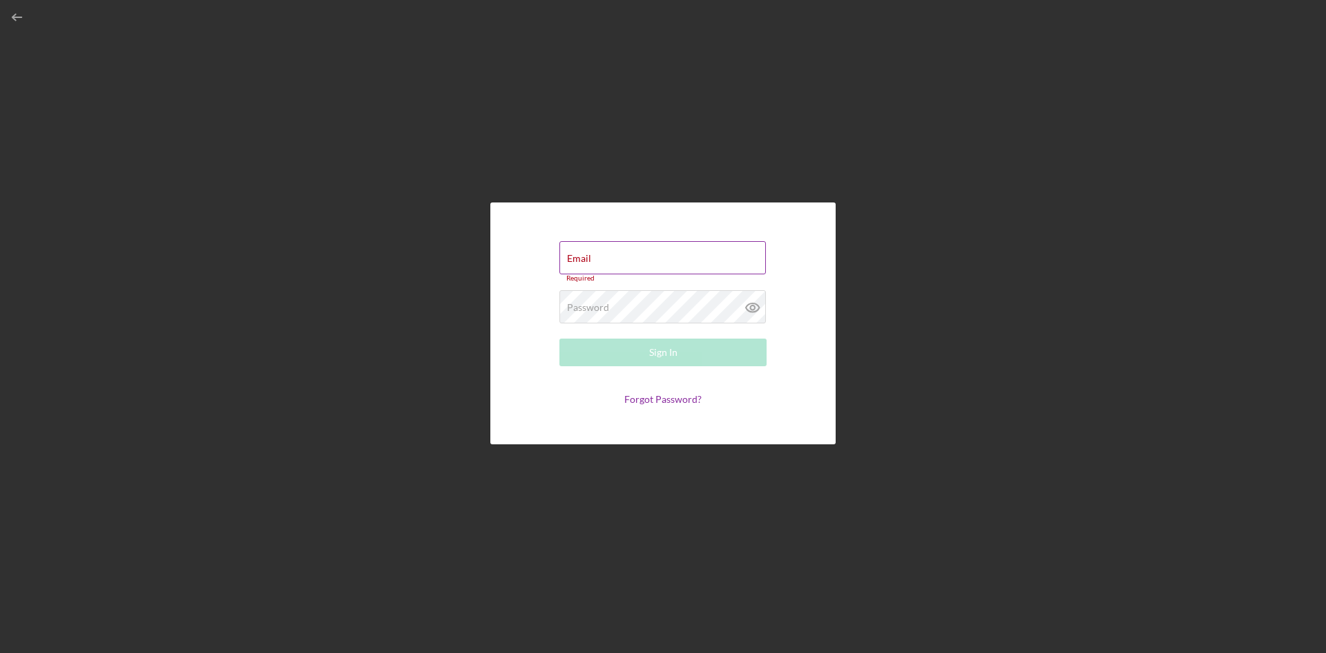
click at [622, 265] on input "Email" at bounding box center [663, 257] width 207 height 33
type input "[EMAIL_ADDRESS][DOMAIN_NAME]"
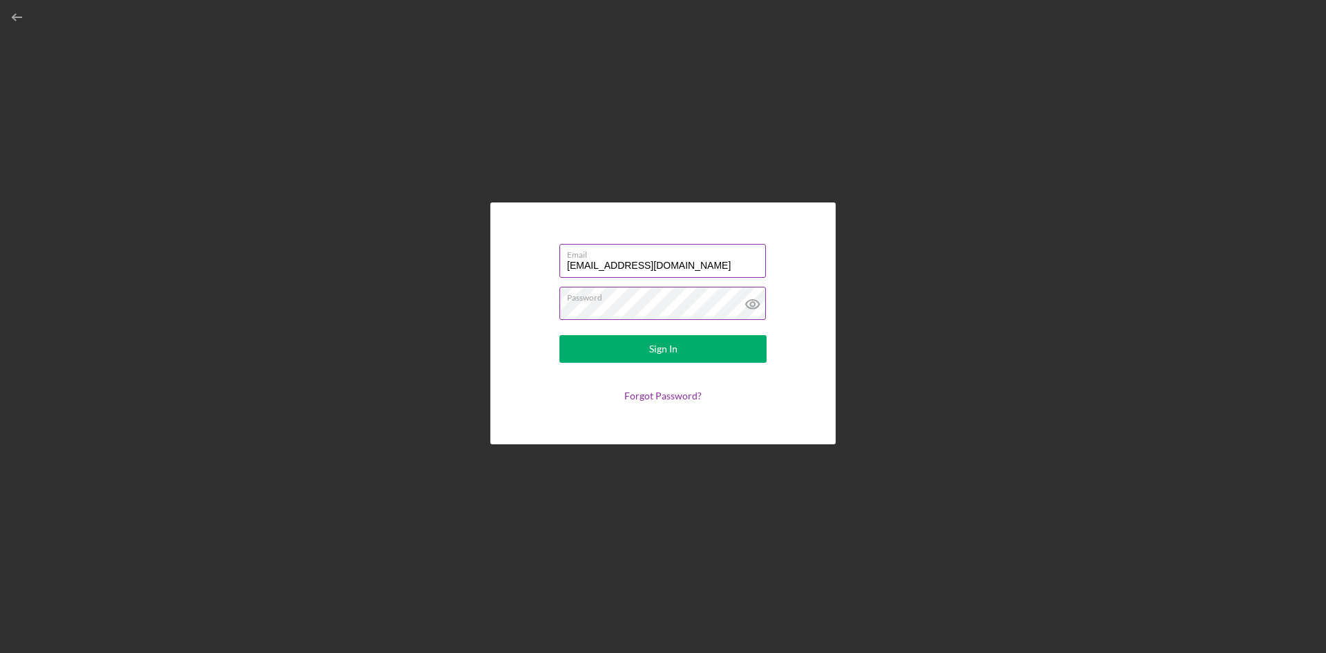
click at [754, 306] on icon at bounding box center [752, 304] width 4 height 4
click at [694, 352] on button "Sign In" at bounding box center [663, 349] width 207 height 28
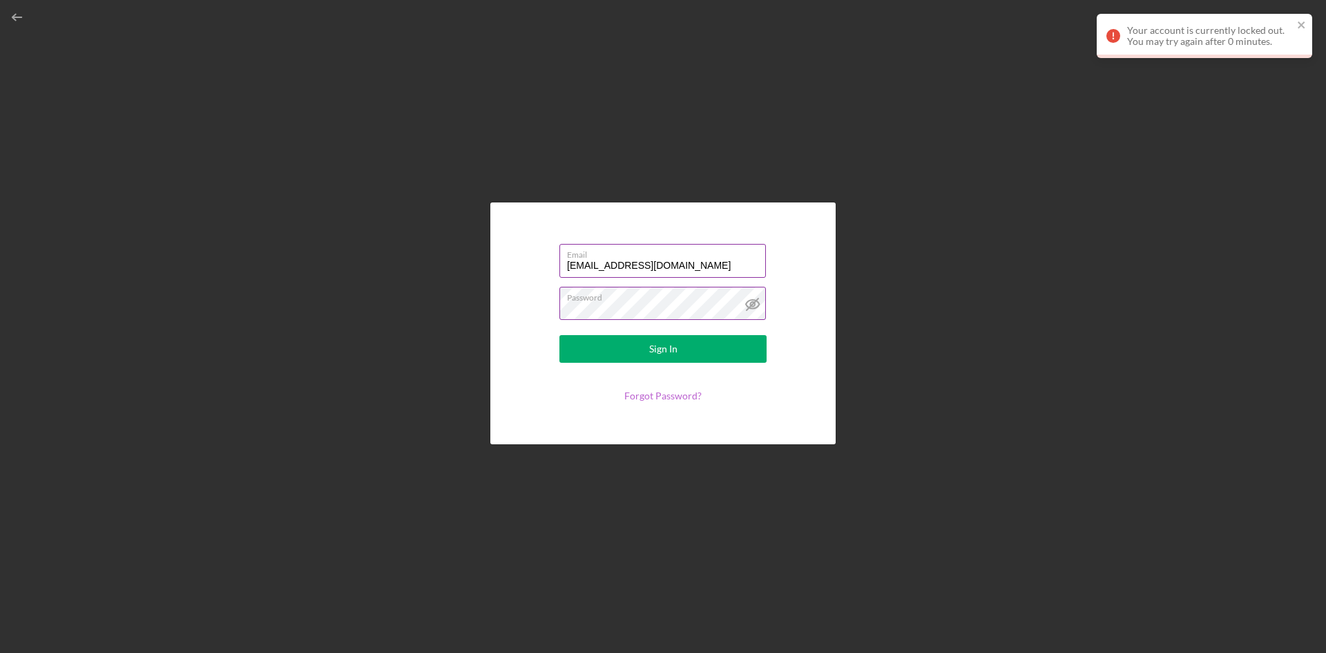
click at [663, 393] on link "Forgot Password?" at bounding box center [663, 396] width 77 height 12
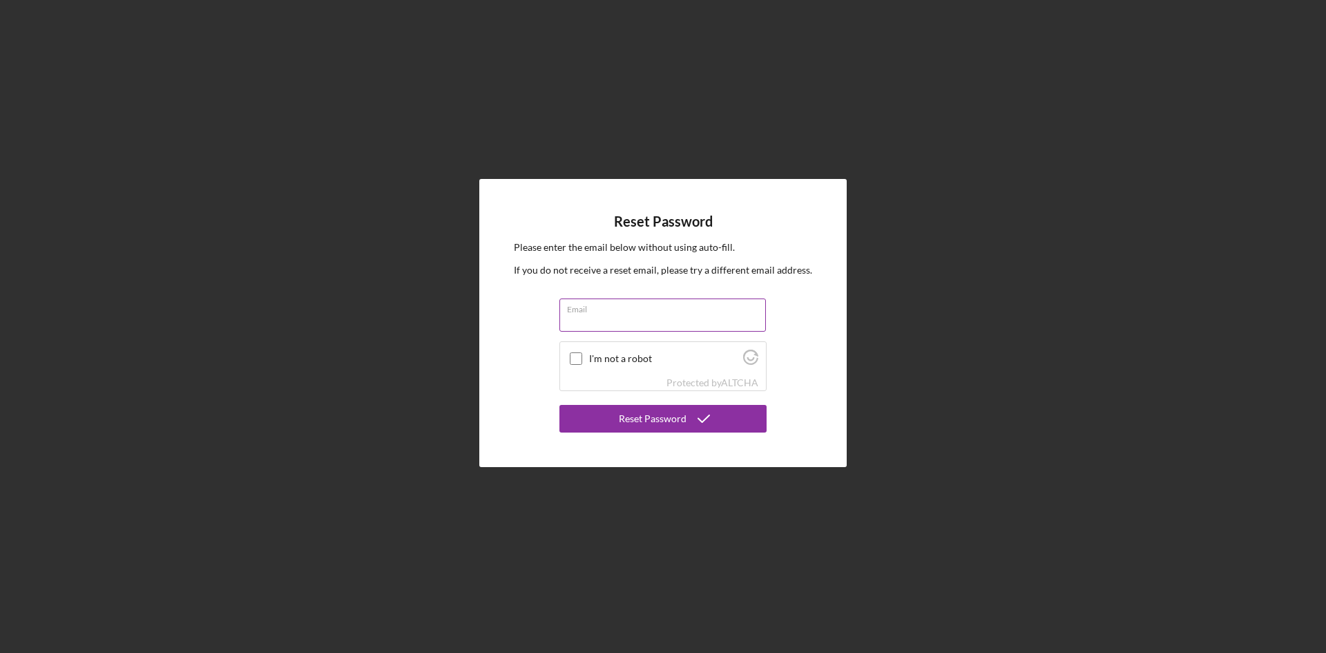
click at [590, 321] on input "Email" at bounding box center [663, 314] width 207 height 33
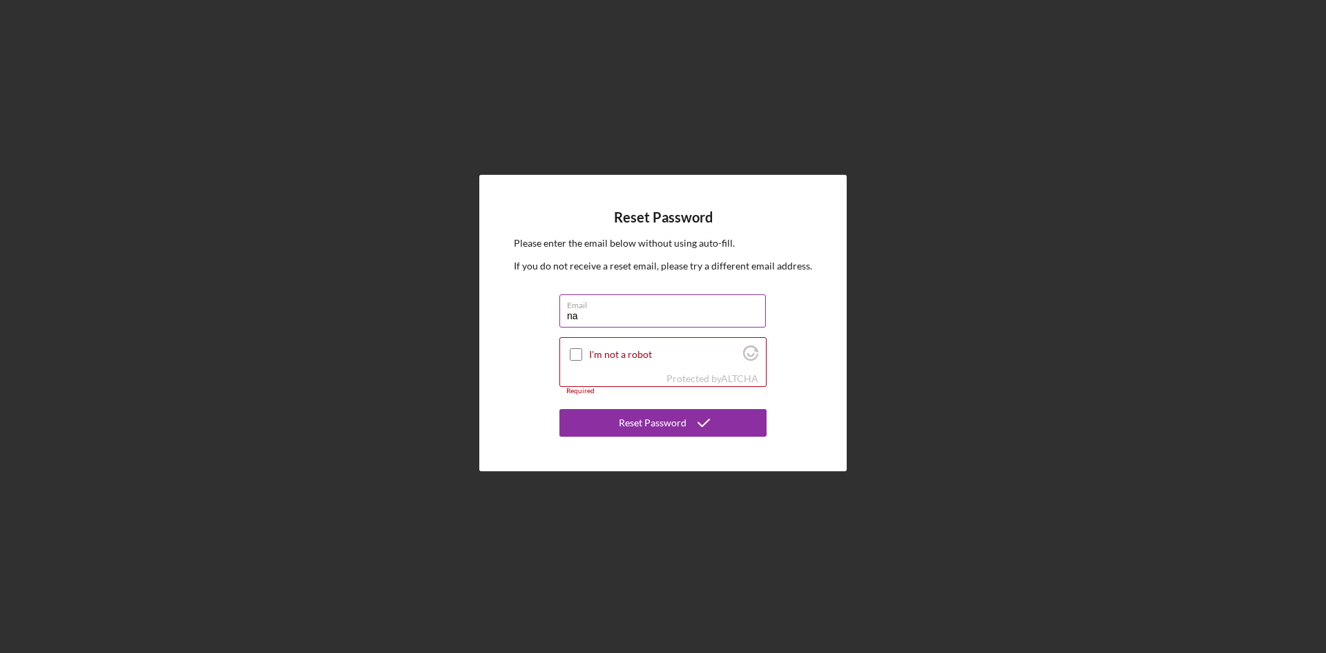
type input "[EMAIL_ADDRESS][DOMAIN_NAME]"
click at [572, 356] on input "I'm not a robot" at bounding box center [576, 354] width 12 height 12
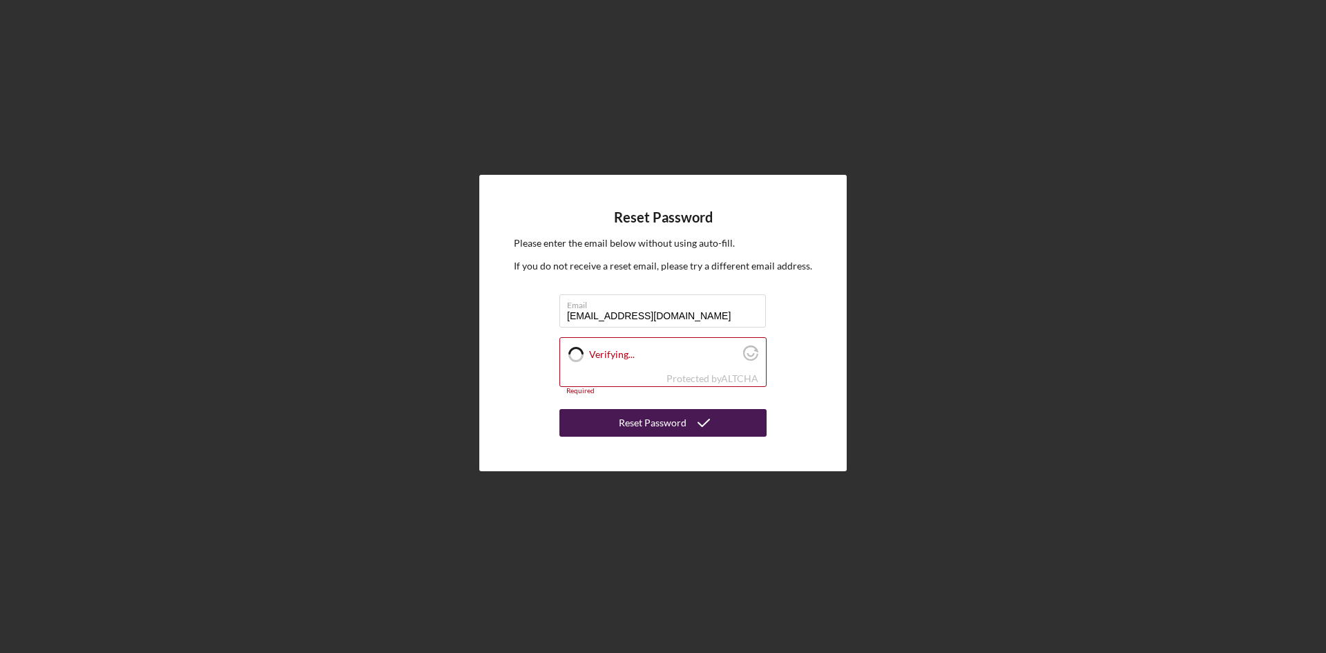
checkbox input "true"
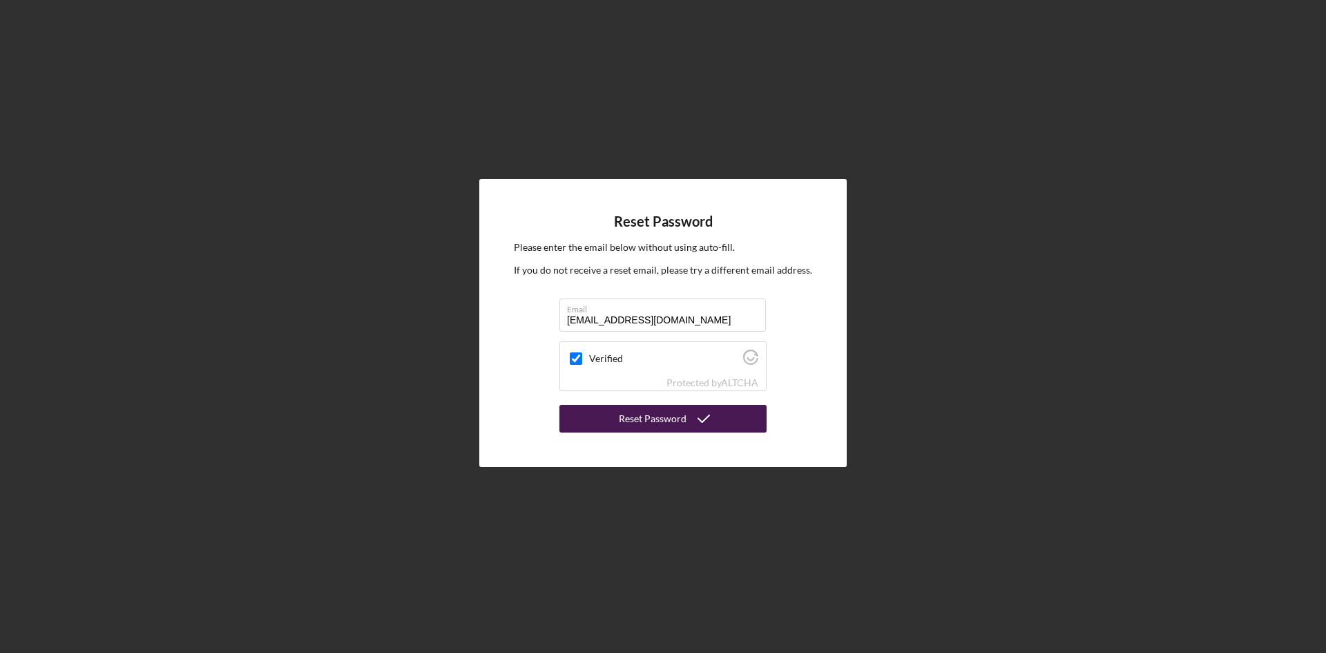
click at [642, 421] on div "Reset Password" at bounding box center [653, 419] width 68 height 28
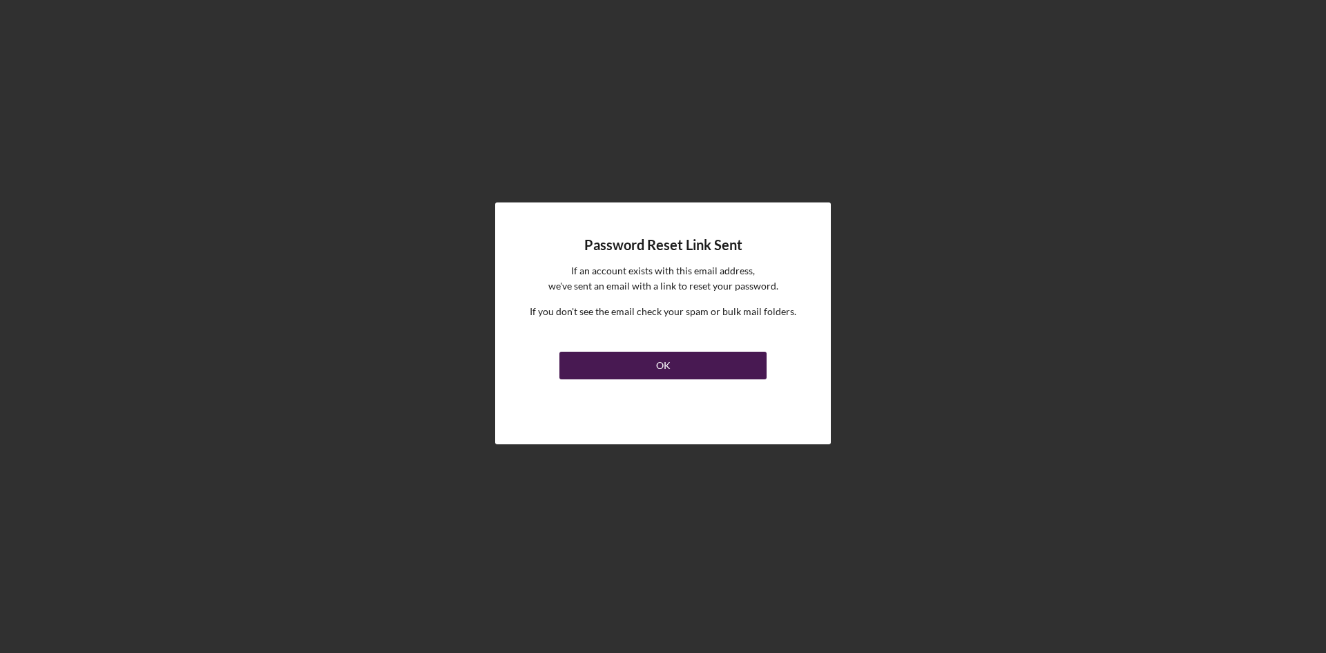
click at [656, 356] on div "OK" at bounding box center [663, 366] width 15 height 28
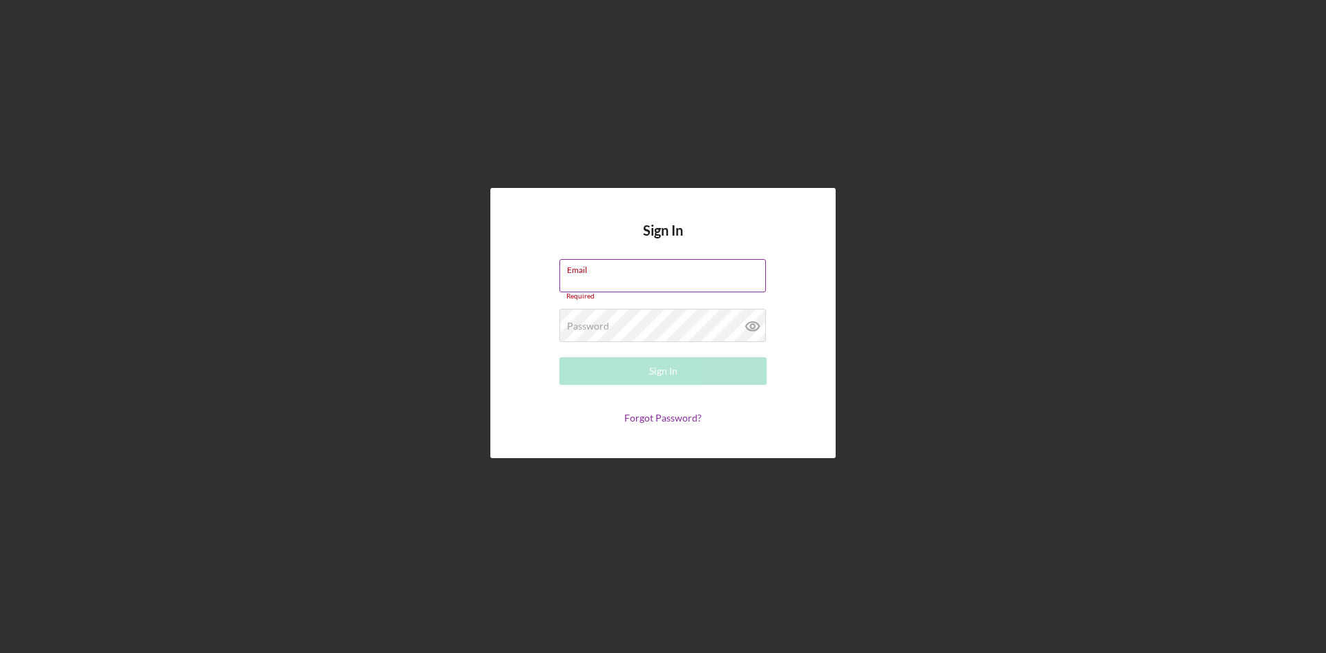
click at [622, 292] on input "Email" at bounding box center [663, 275] width 207 height 33
click at [628, 283] on input "Email" at bounding box center [663, 275] width 207 height 33
type input "[EMAIL_ADDRESS][DOMAIN_NAME]"
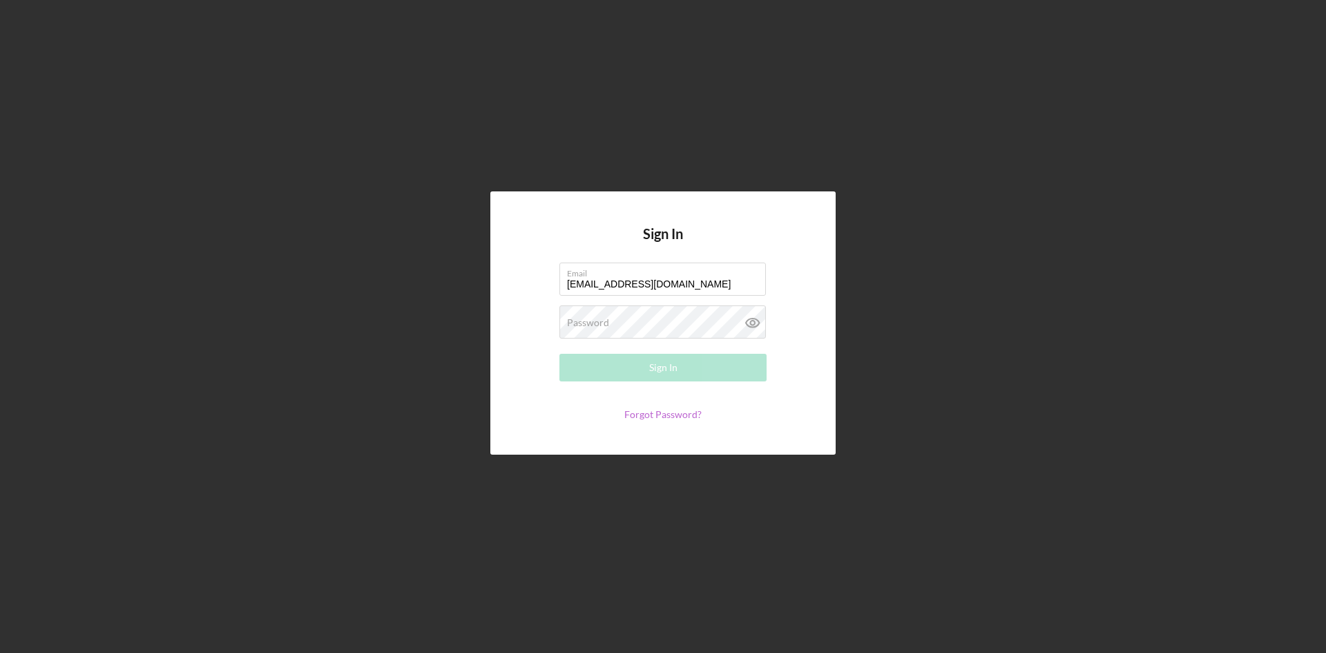
click at [656, 415] on link "Forgot Password?" at bounding box center [663, 414] width 77 height 12
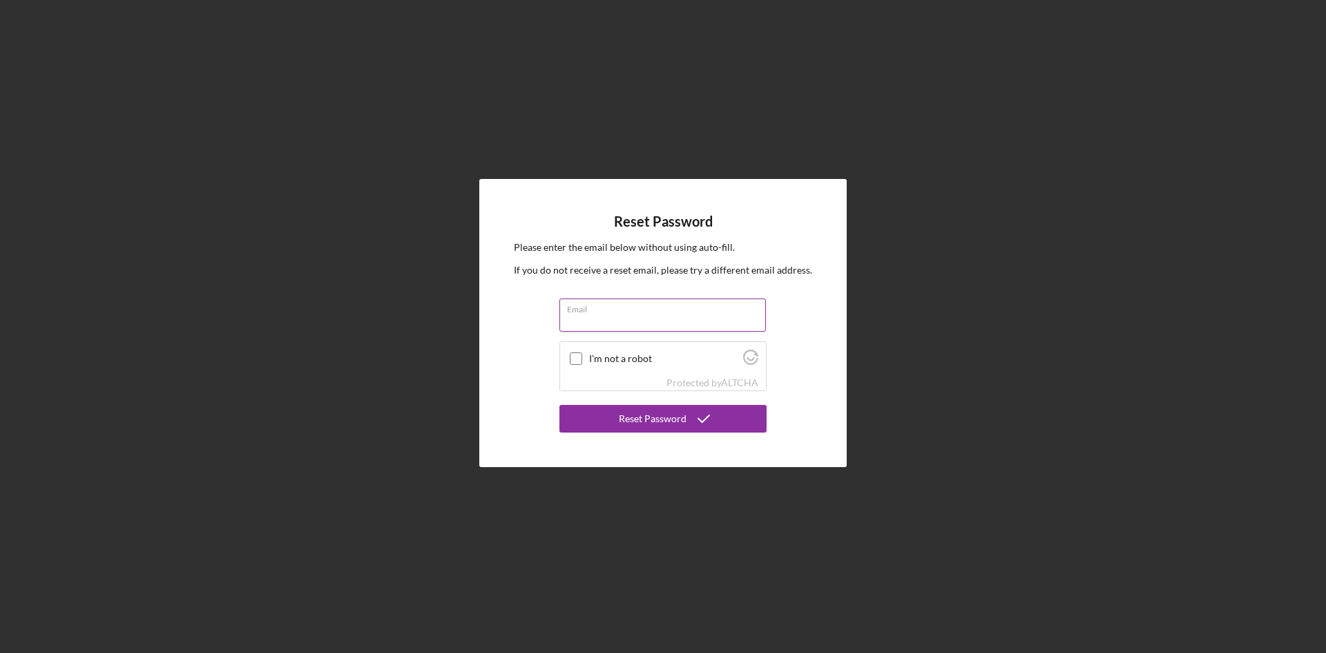
click at [611, 321] on input "Email" at bounding box center [663, 314] width 207 height 33
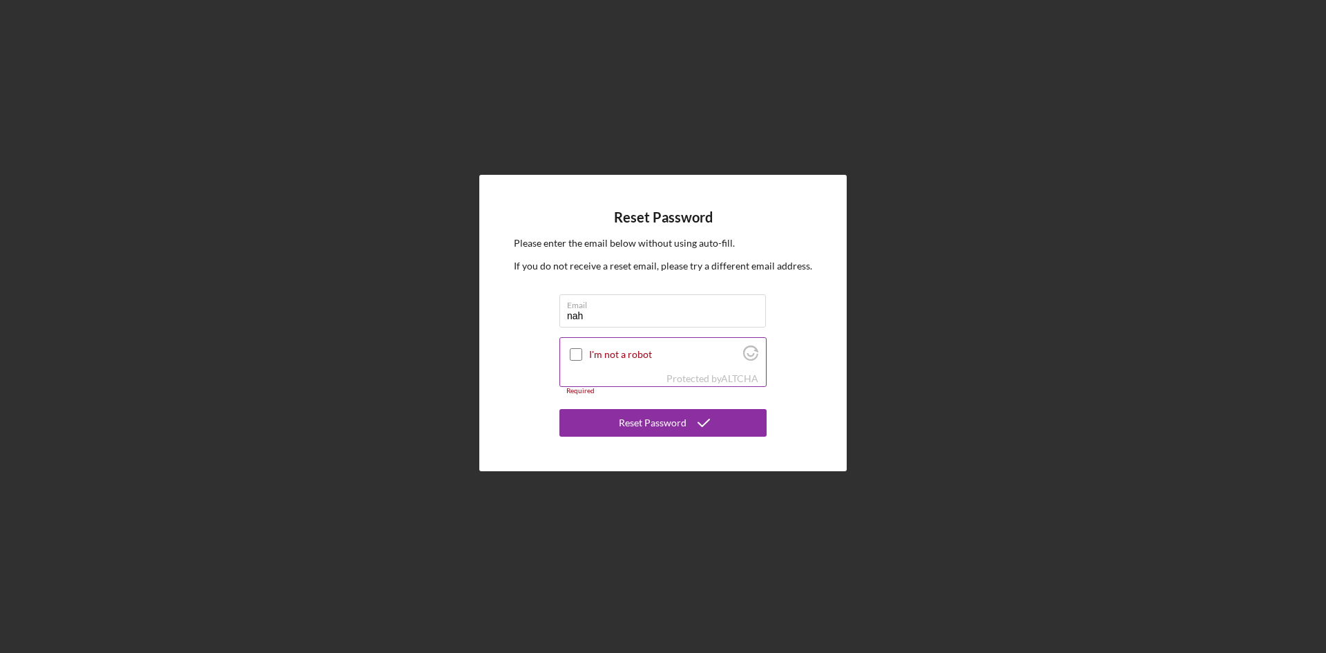
type input "[EMAIL_ADDRESS][DOMAIN_NAME]"
click at [573, 354] on input "I'm not a robot" at bounding box center [576, 354] width 12 height 12
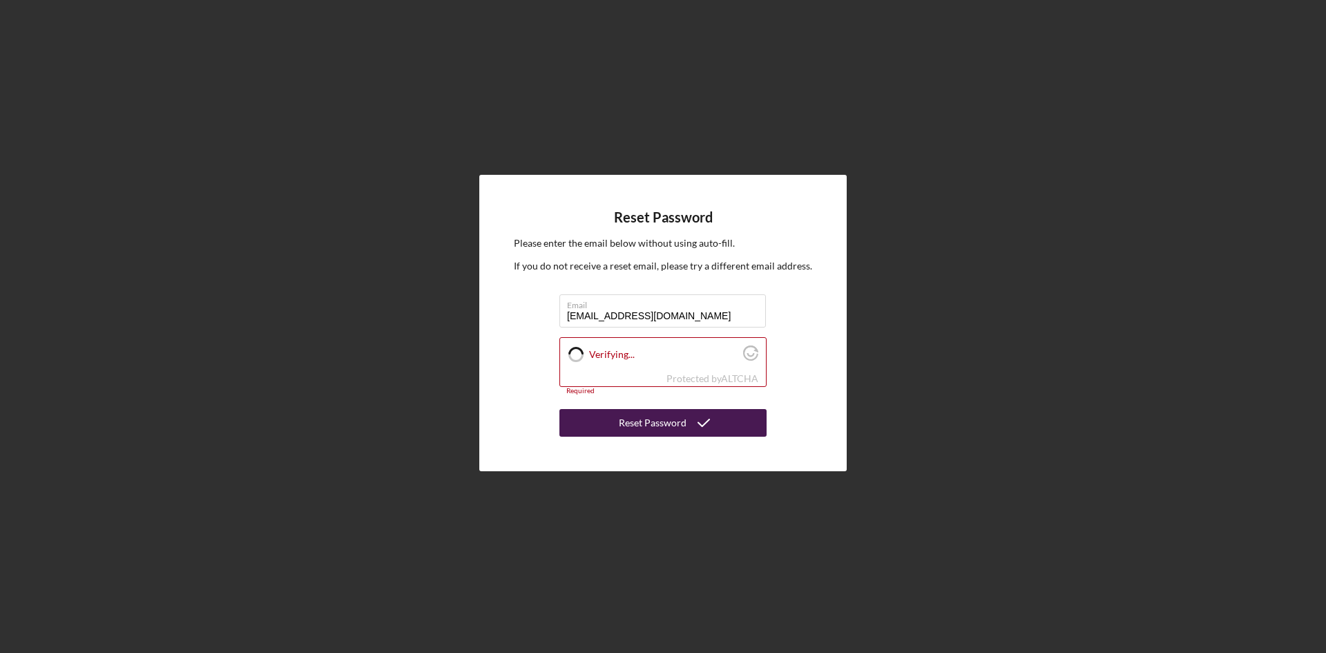
checkbox input "true"
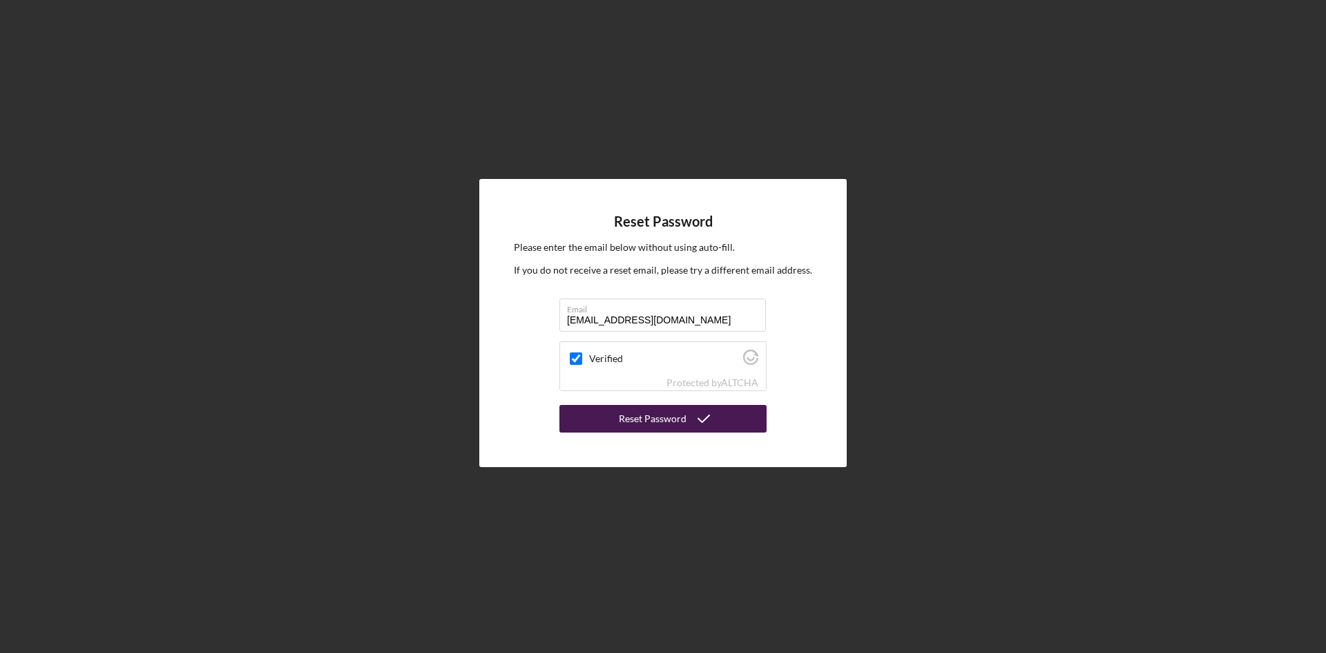
click at [655, 417] on div "Reset Password" at bounding box center [653, 419] width 68 height 28
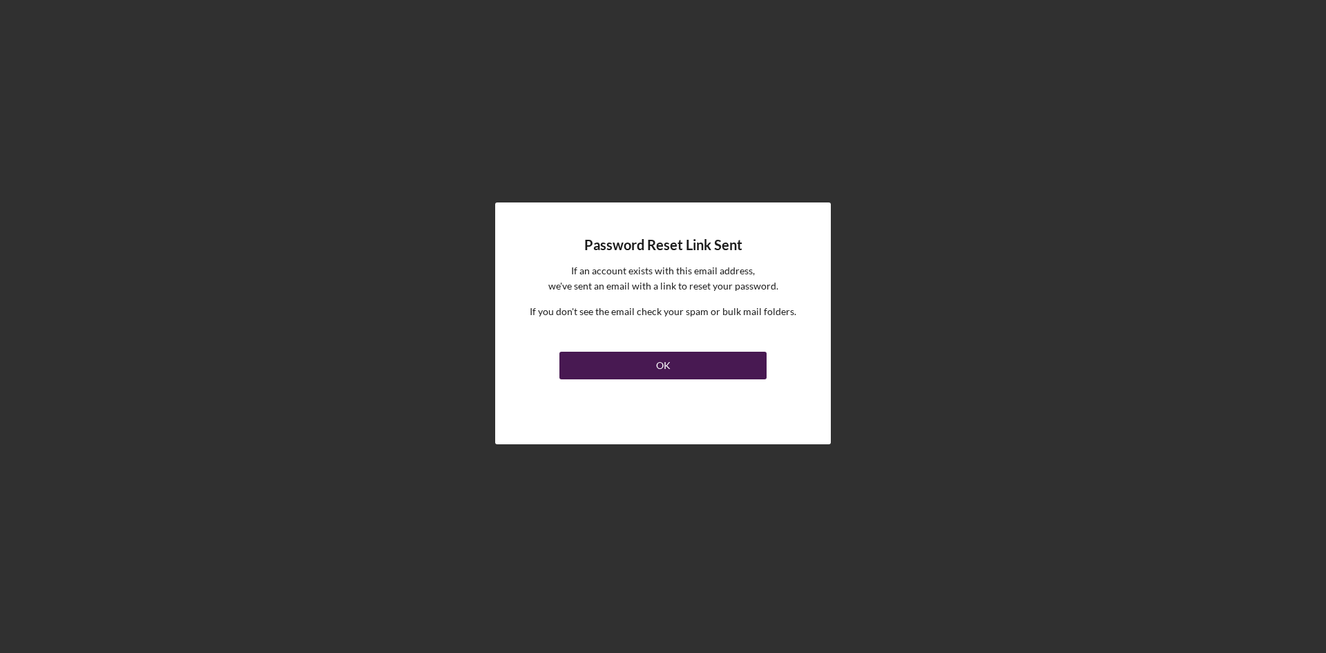
click at [678, 361] on button "OK" at bounding box center [663, 366] width 207 height 28
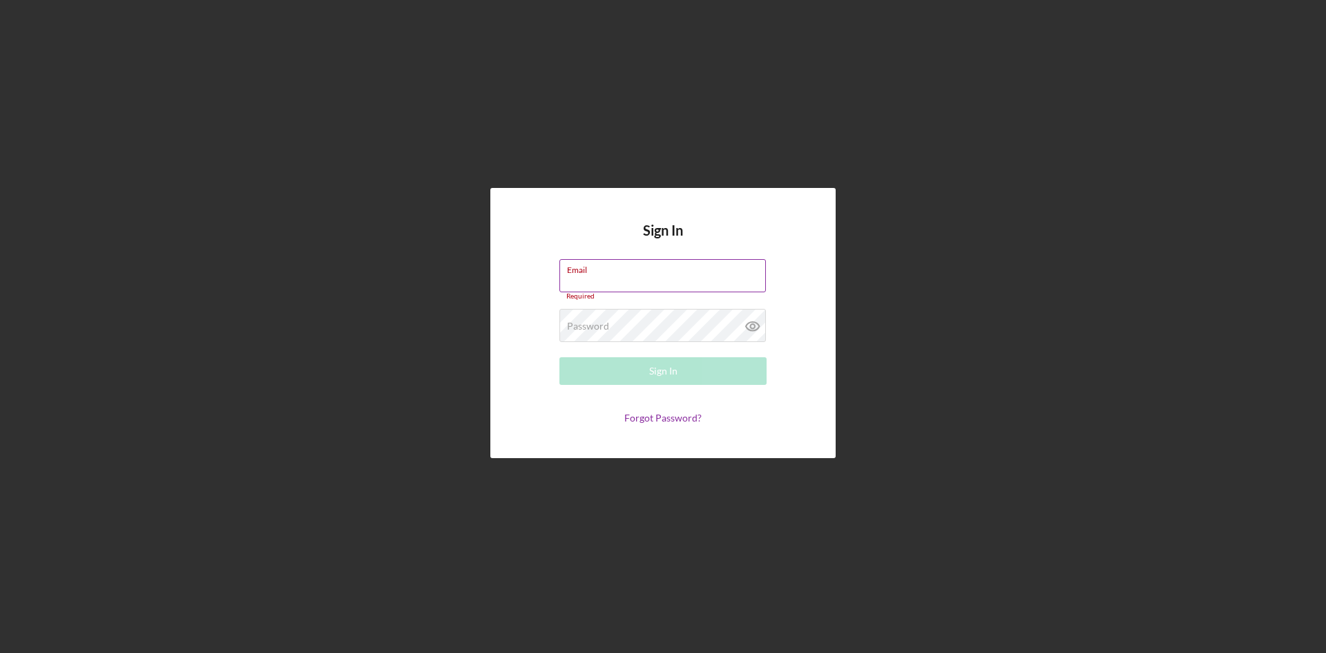
click at [596, 287] on input "Email" at bounding box center [663, 275] width 207 height 33
type input "[EMAIL_ADDRESS][DOMAIN_NAME]"
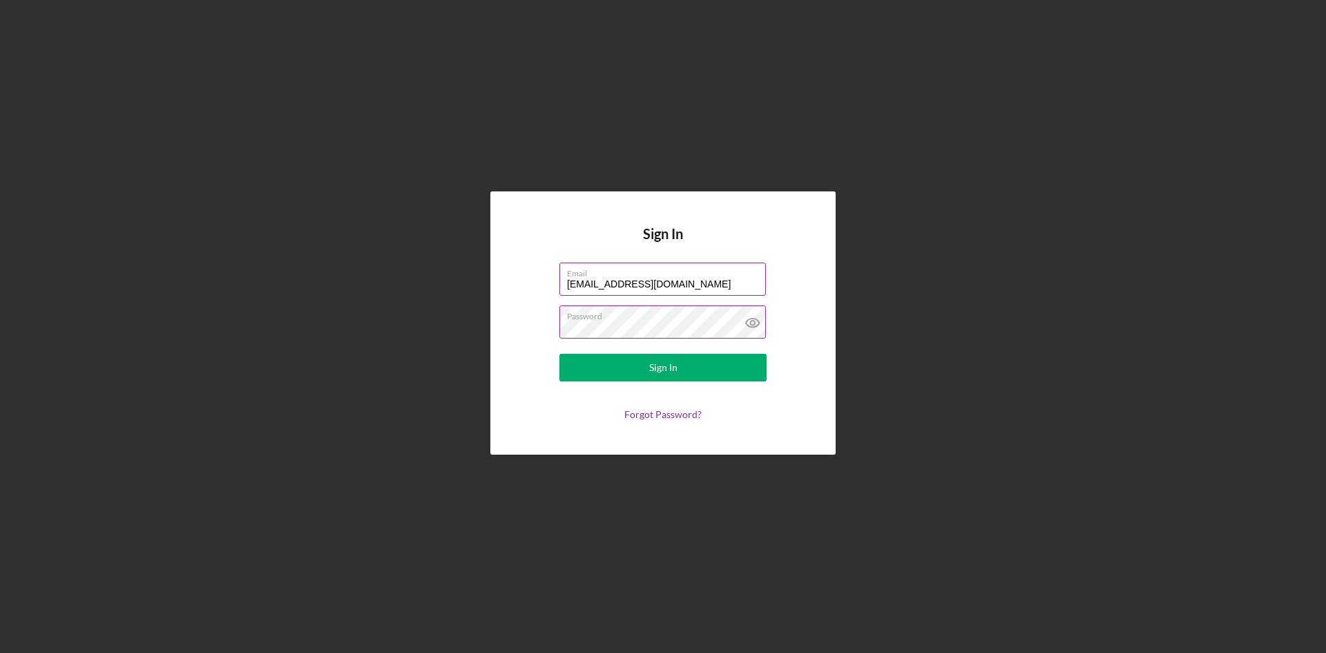
click at [560, 354] on button "Sign In" at bounding box center [663, 368] width 207 height 28
